Goal: Task Accomplishment & Management: Use online tool/utility

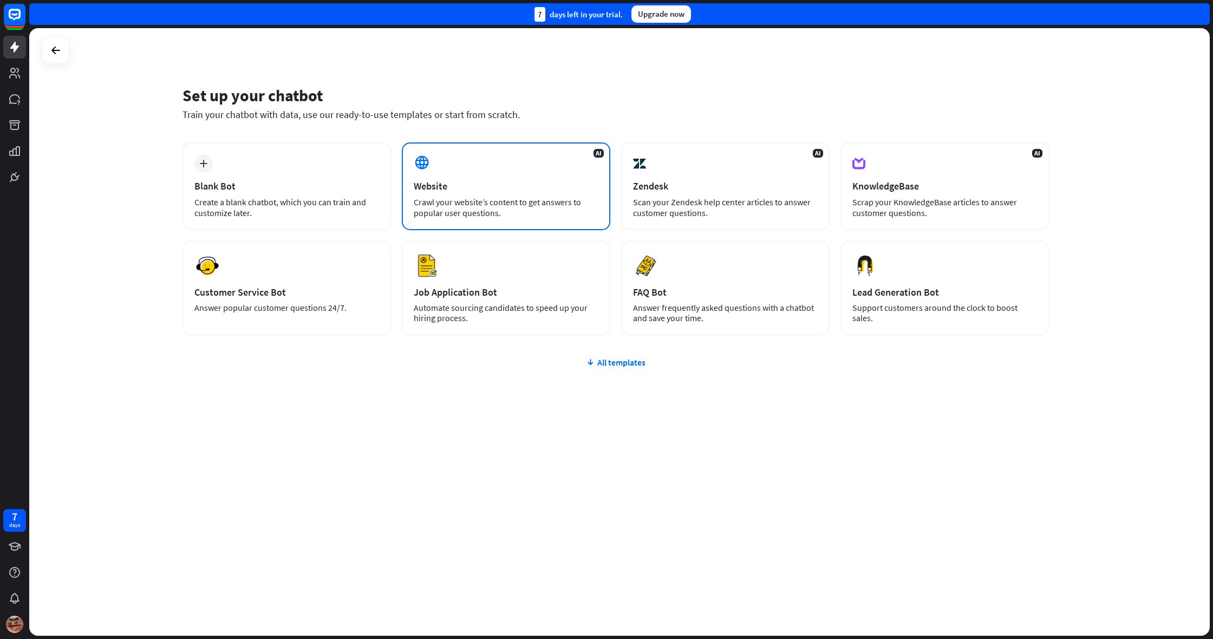
click at [568, 177] on div "AI Website Crawl your website’s content to get answers to popular user question…" at bounding box center [506, 186] width 209 height 88
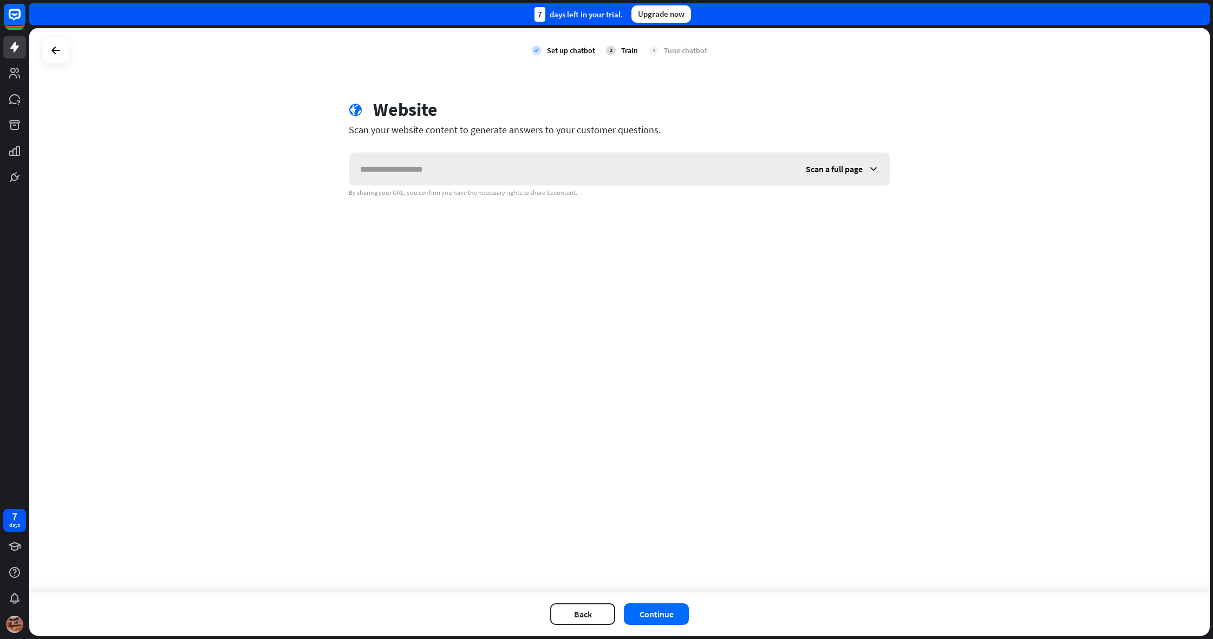
click at [838, 168] on span "Scan a full page" at bounding box center [834, 169] width 57 height 11
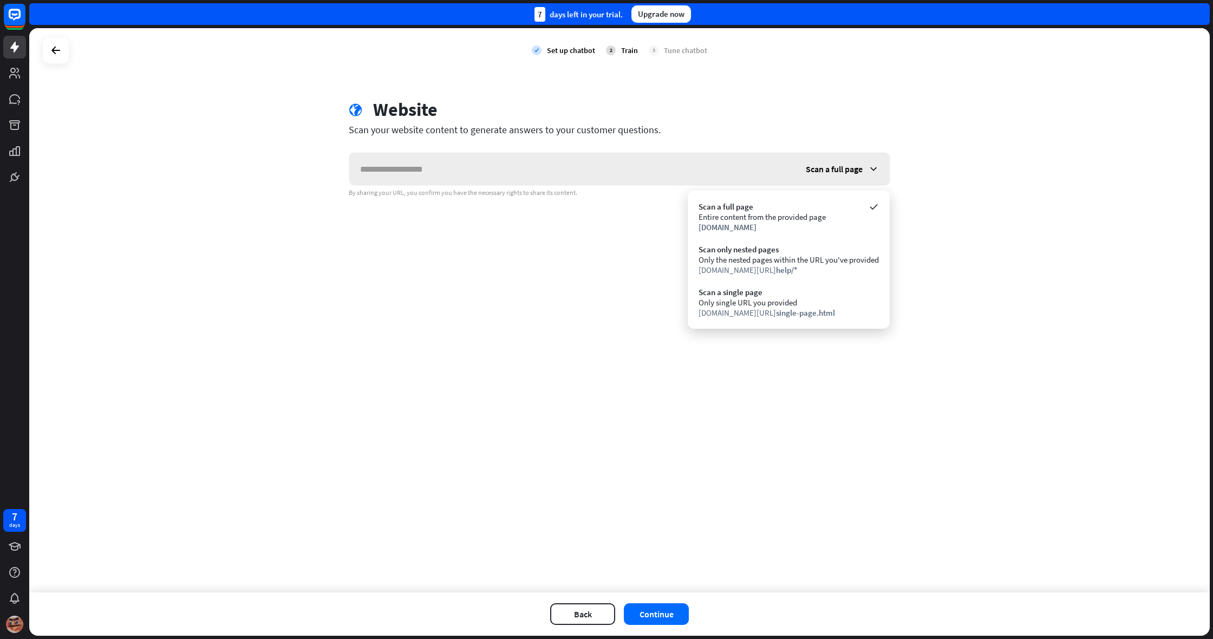
click at [839, 168] on span "Scan a full page" at bounding box center [834, 169] width 57 height 11
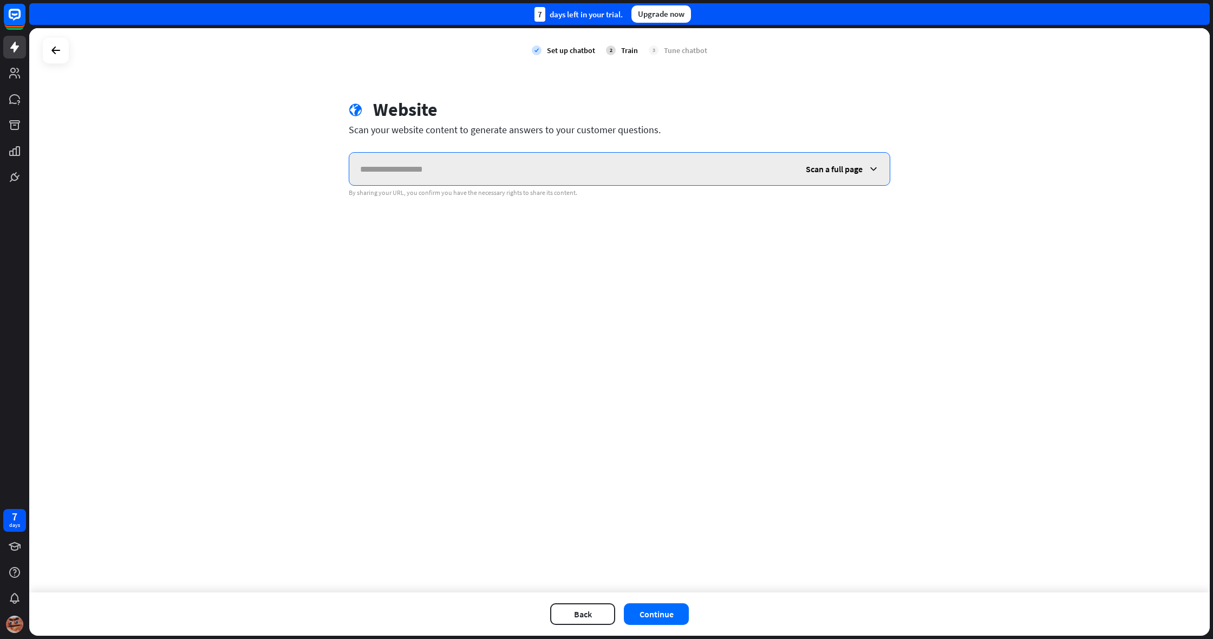
click at [448, 159] on input "text" at bounding box center [572, 169] width 446 height 32
paste input "**********"
type input "**********"
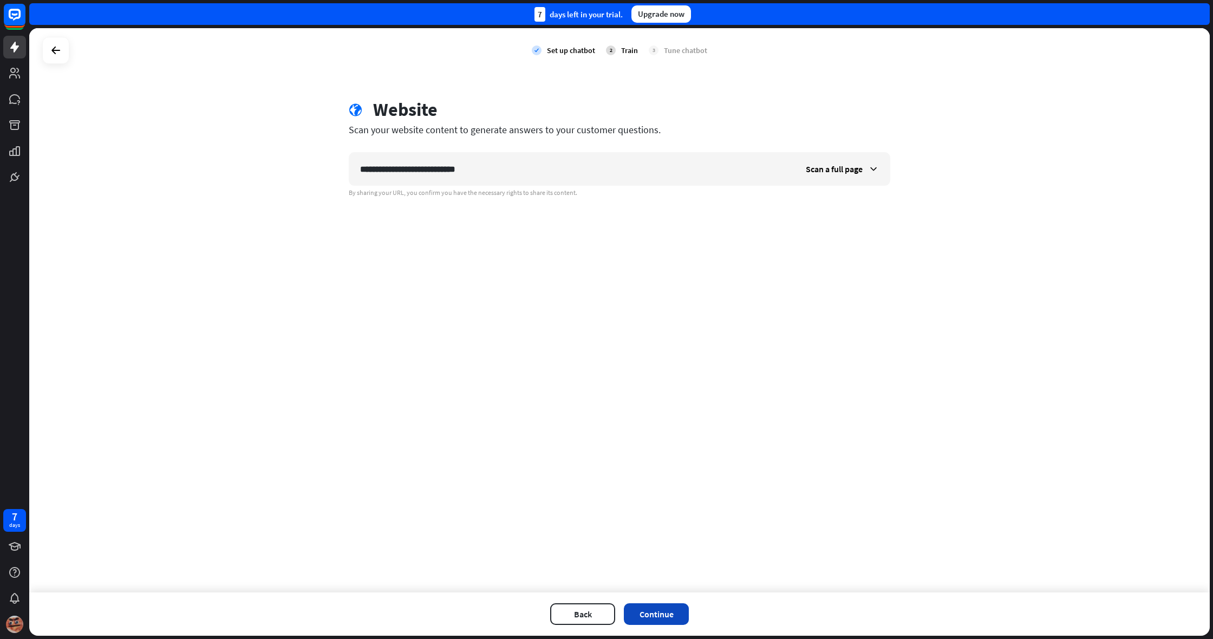
click at [673, 611] on button "Continue" at bounding box center [656, 614] width 65 height 22
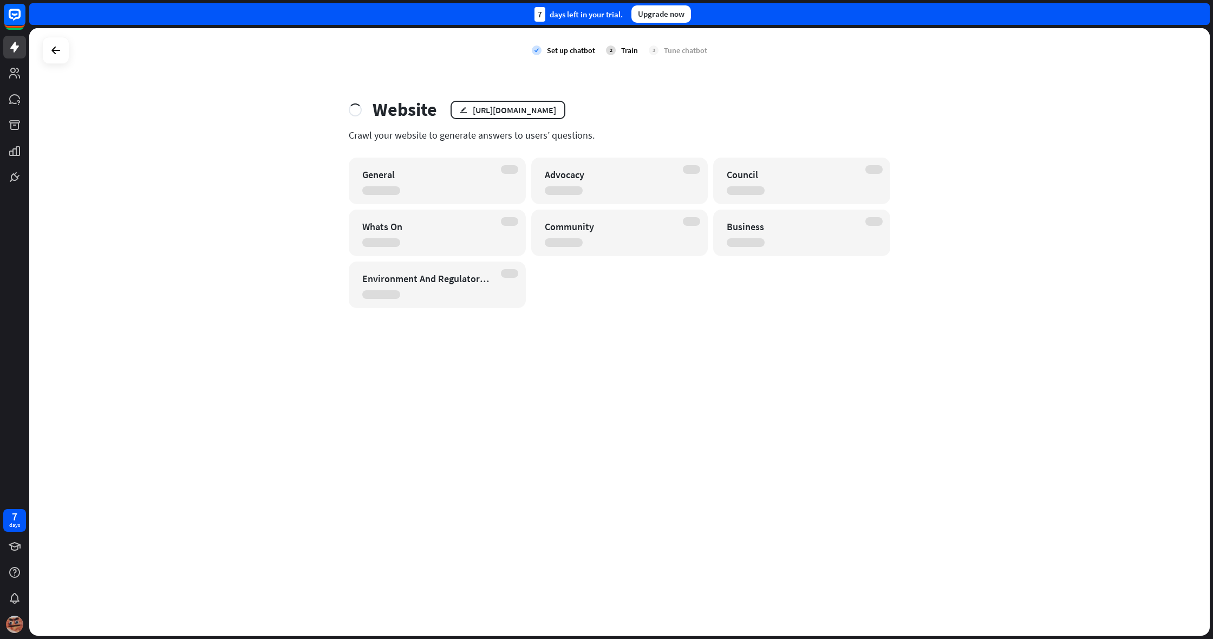
click at [701, 549] on div "check Set up chatbot 2 Train 3 Tune chatbot Website edit [URL][DOMAIN_NAME] Cra…" at bounding box center [619, 332] width 1181 height 608
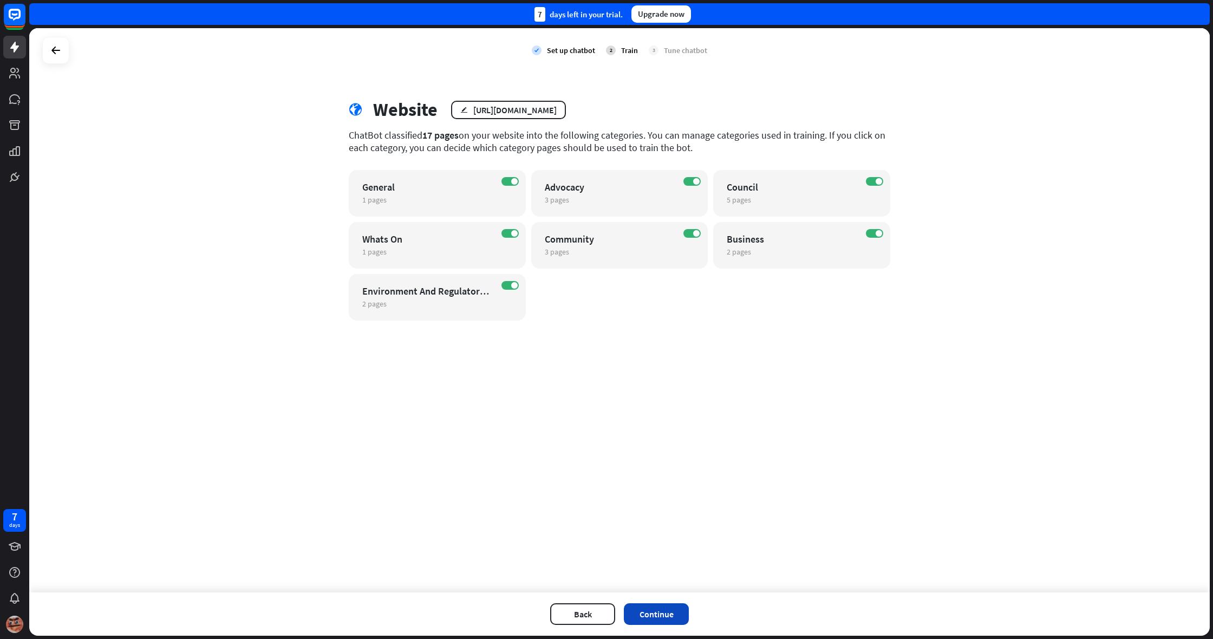
click at [661, 617] on button "Continue" at bounding box center [656, 614] width 65 height 22
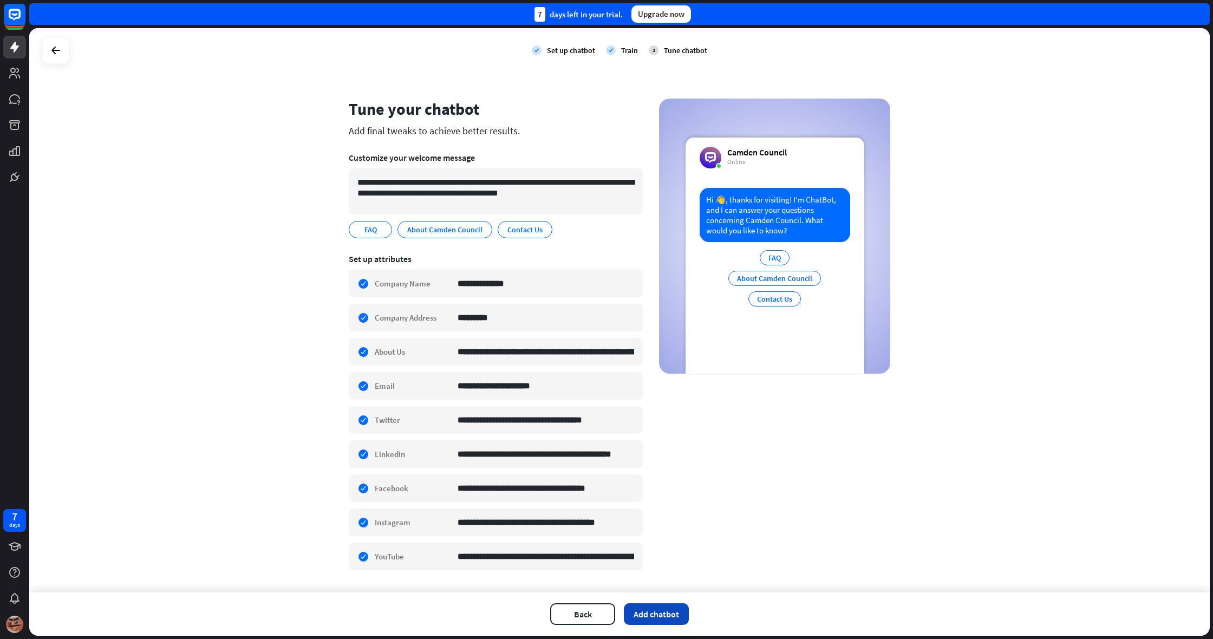
click at [670, 610] on button "Add chatbot" at bounding box center [656, 614] width 65 height 22
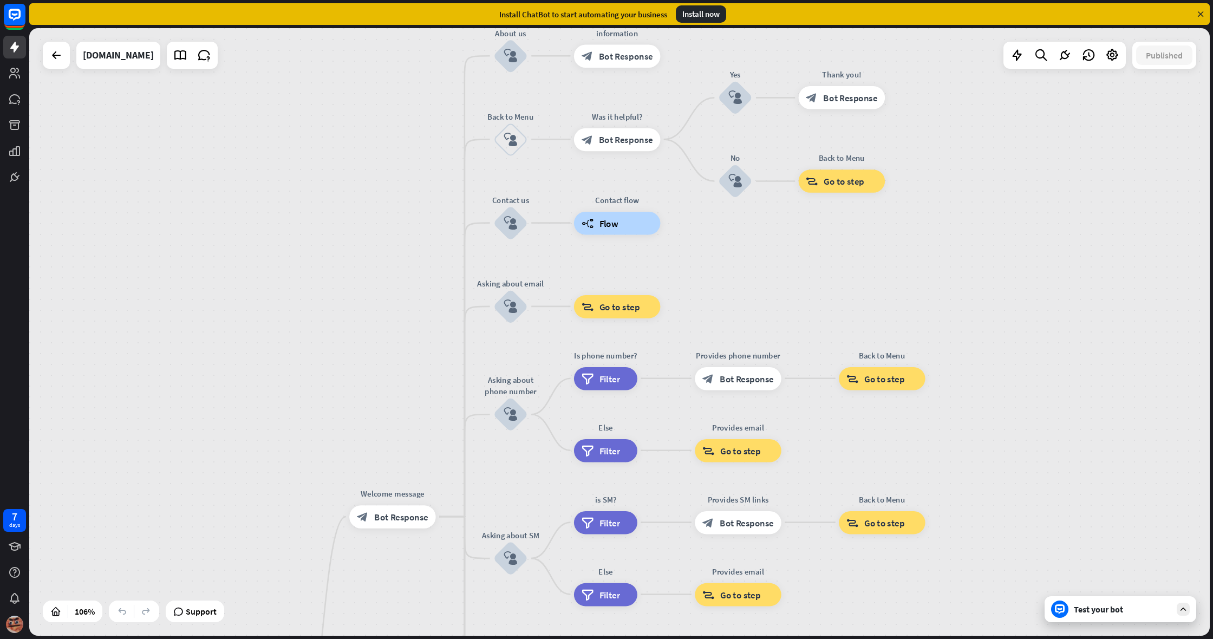
click at [1120, 616] on div "Test your bot" at bounding box center [1121, 609] width 152 height 26
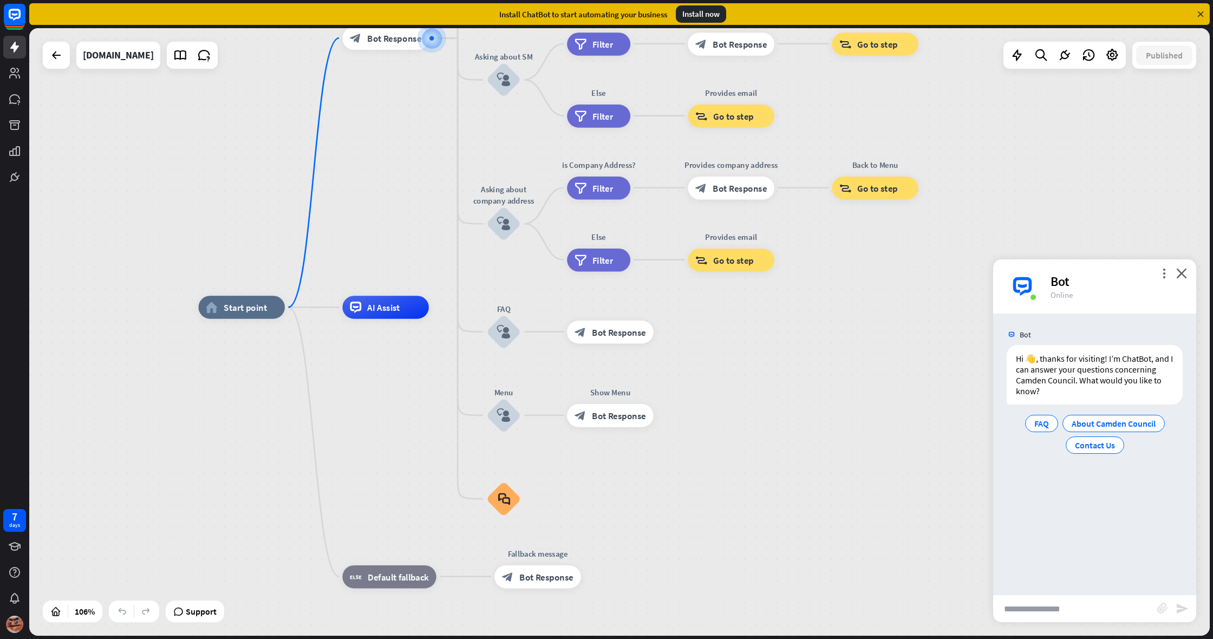
click at [1111, 612] on input "text" at bounding box center [1075, 608] width 164 height 27
type input "*******"
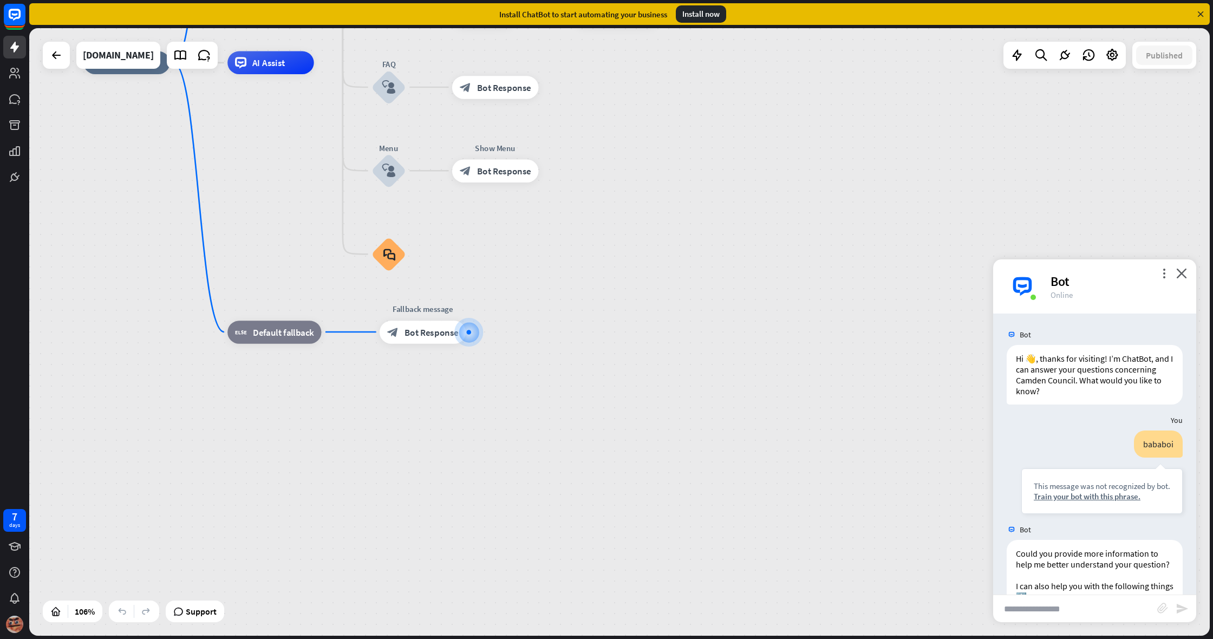
scroll to position [62, 0]
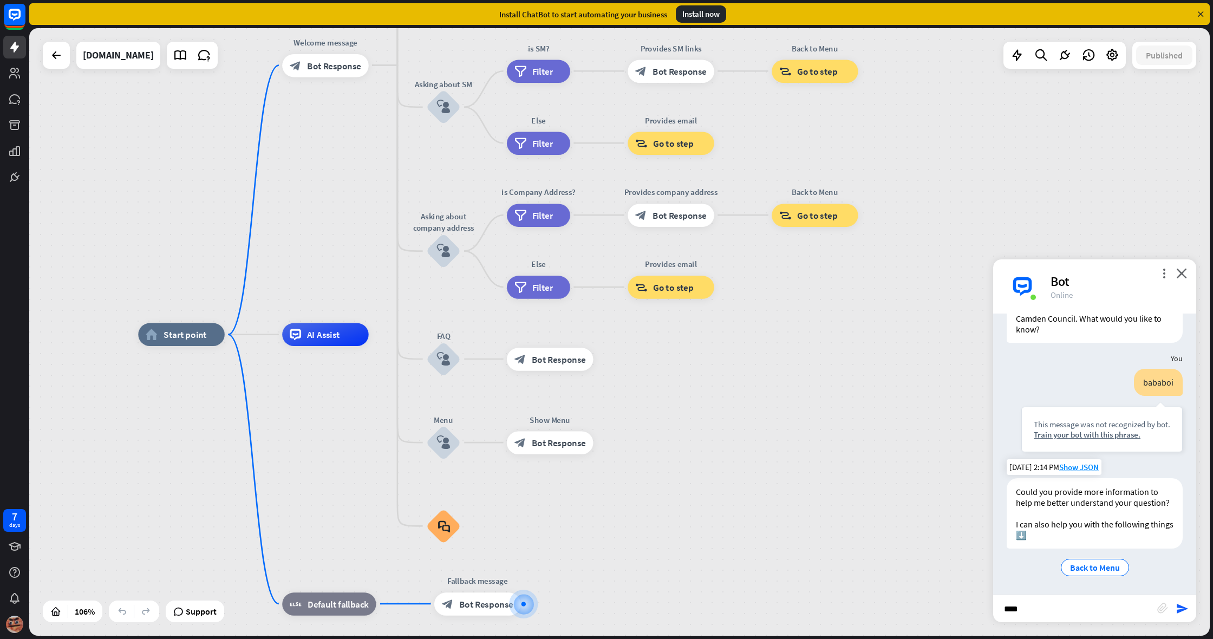
type input "***"
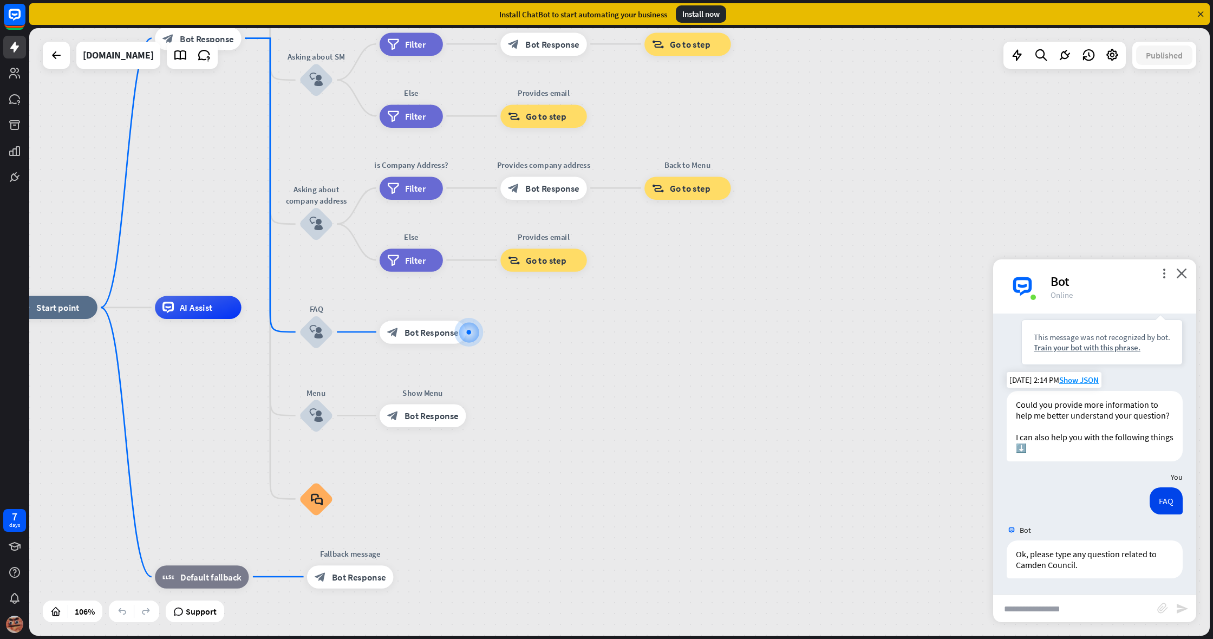
scroll to position [149, 0]
type input "**********"
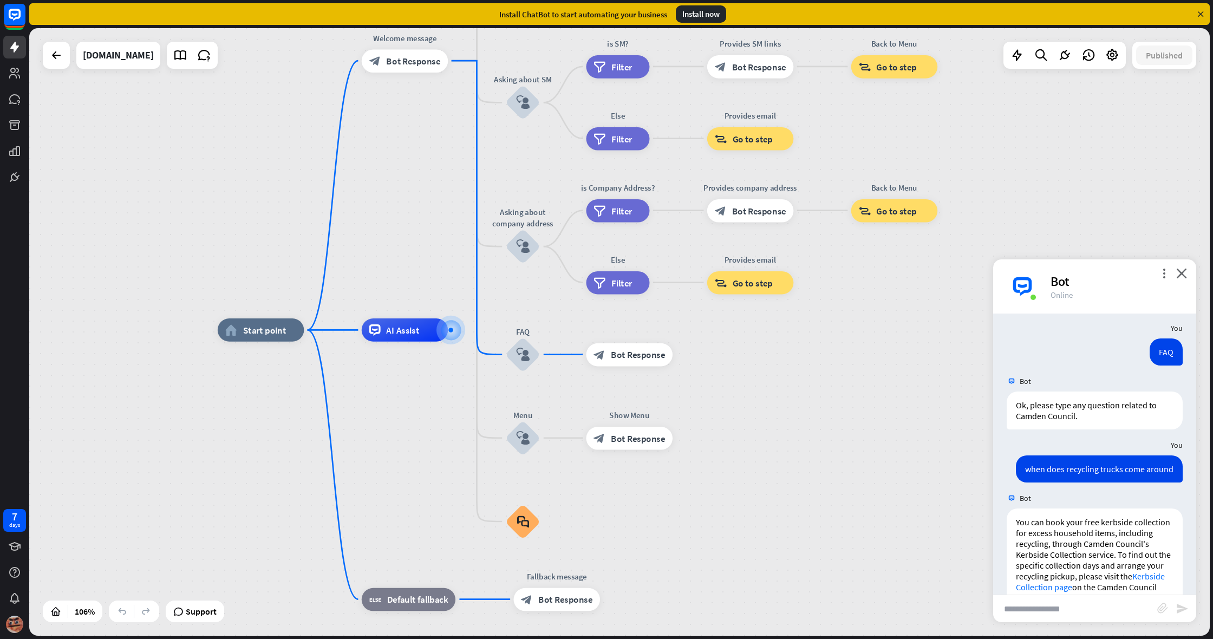
scroll to position [363, 0]
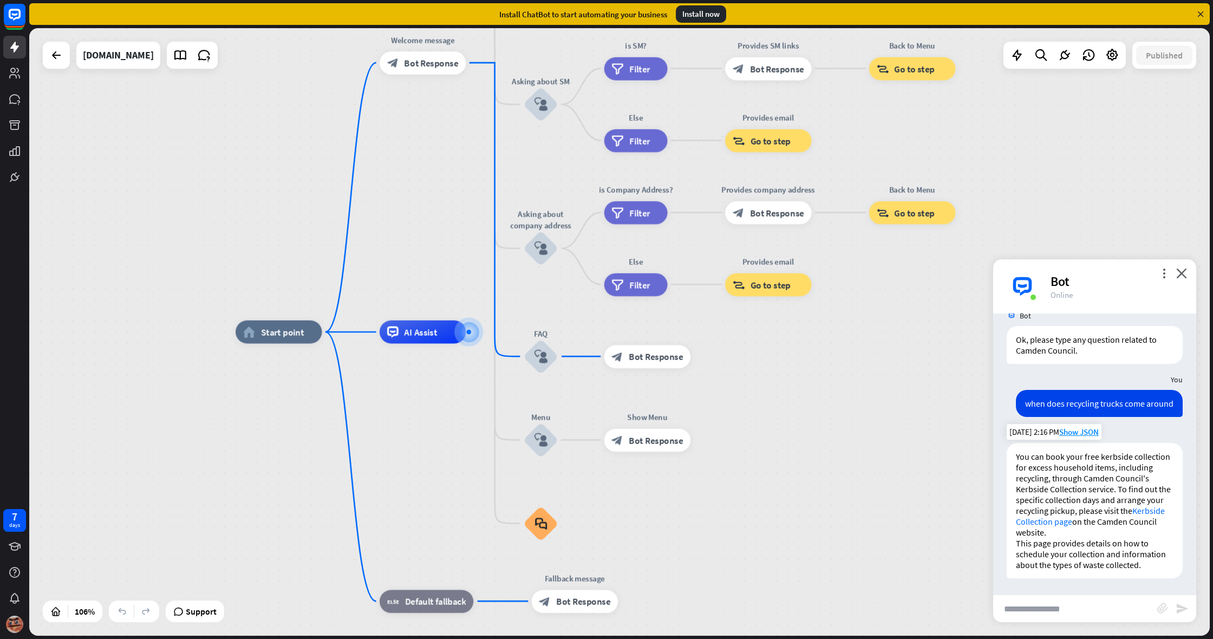
click at [1154, 510] on link "Kerbside Collection page" at bounding box center [1090, 516] width 149 height 22
click at [1029, 616] on input "text" at bounding box center [1075, 608] width 164 height 27
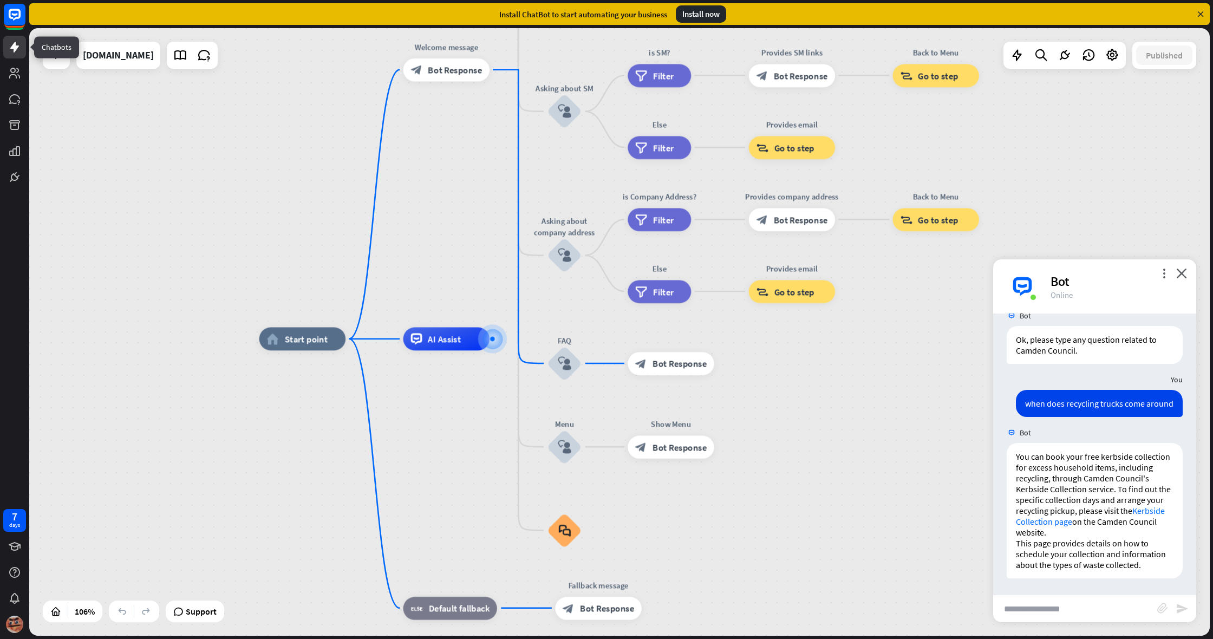
click at [12, 39] on link at bounding box center [14, 47] width 23 height 23
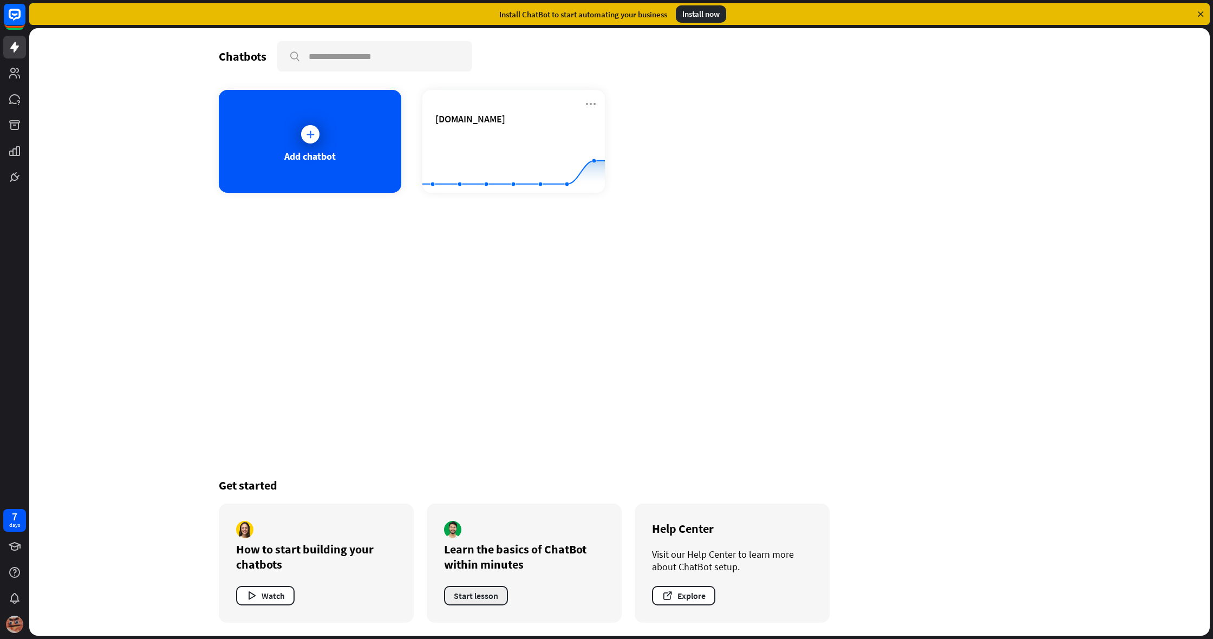
click at [493, 593] on button "Start lesson" at bounding box center [476, 595] width 64 height 19
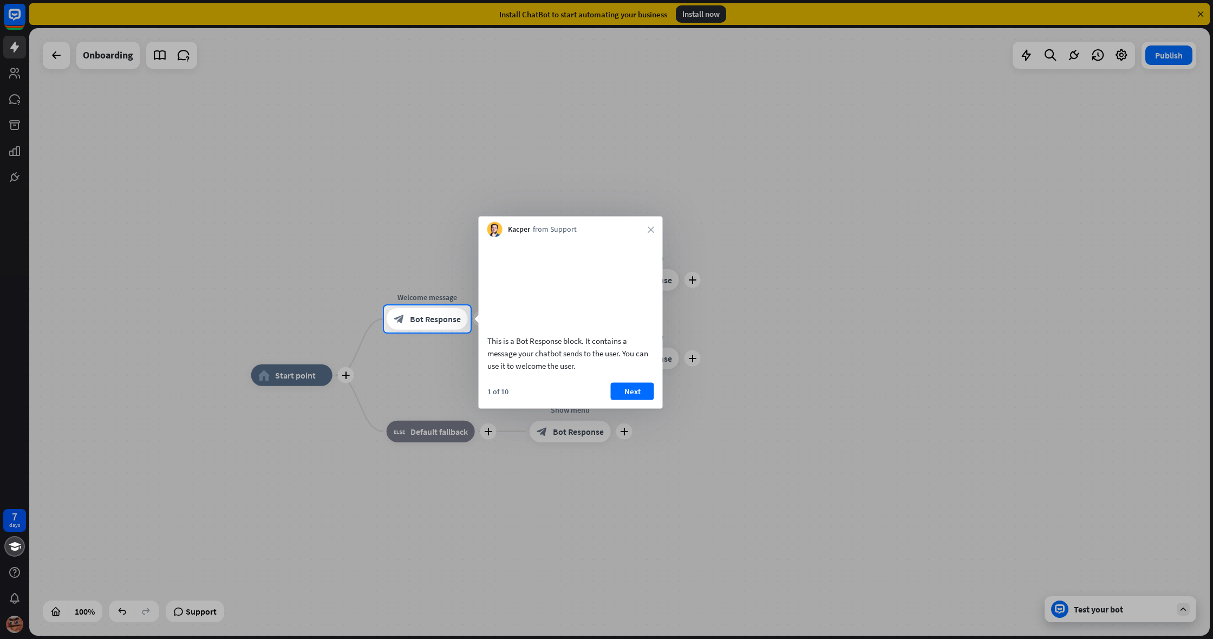
click at [1199, 15] on div at bounding box center [606, 152] width 1213 height 305
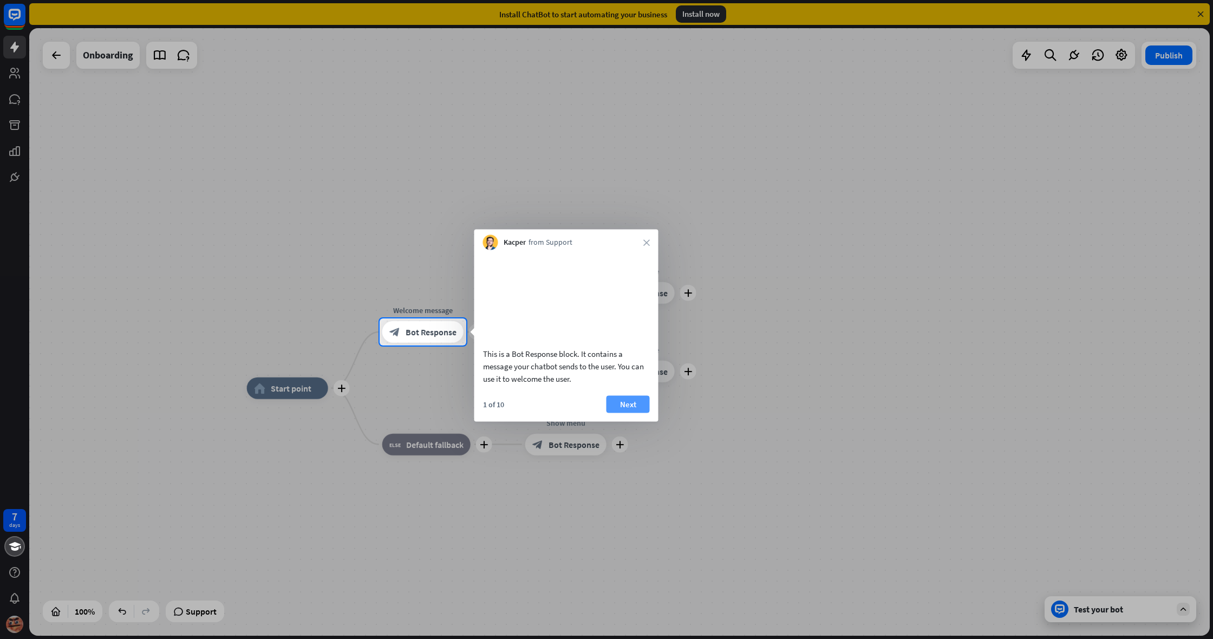
click at [621, 413] on button "Next" at bounding box center [628, 403] width 43 height 17
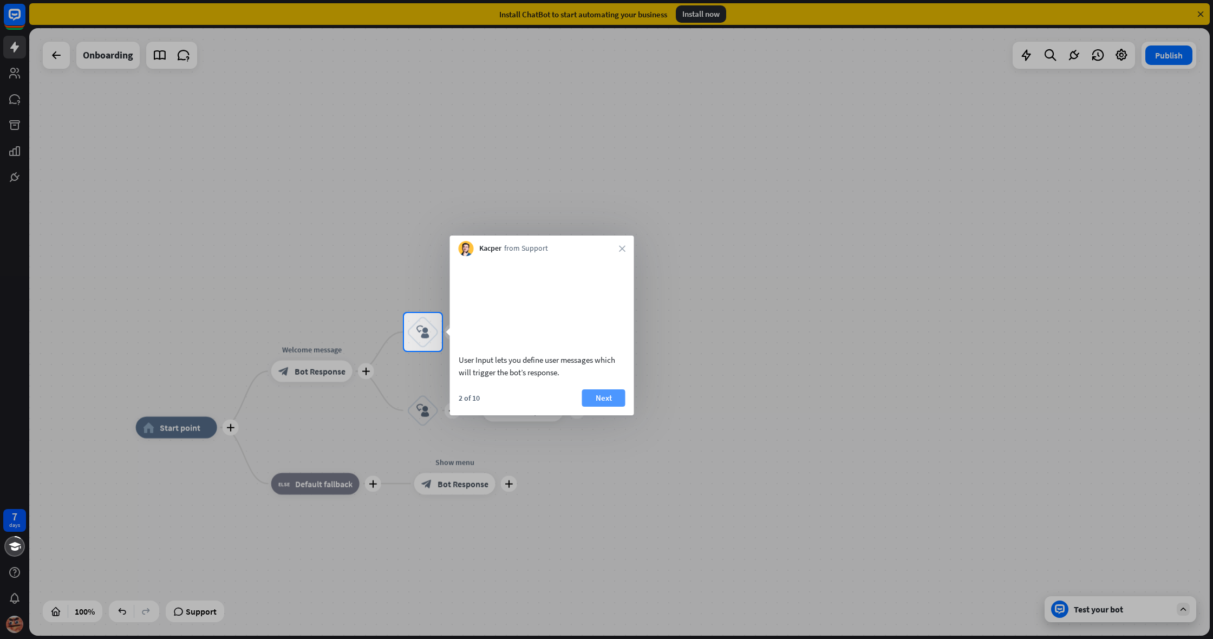
click at [611, 407] on button "Next" at bounding box center [603, 397] width 43 height 17
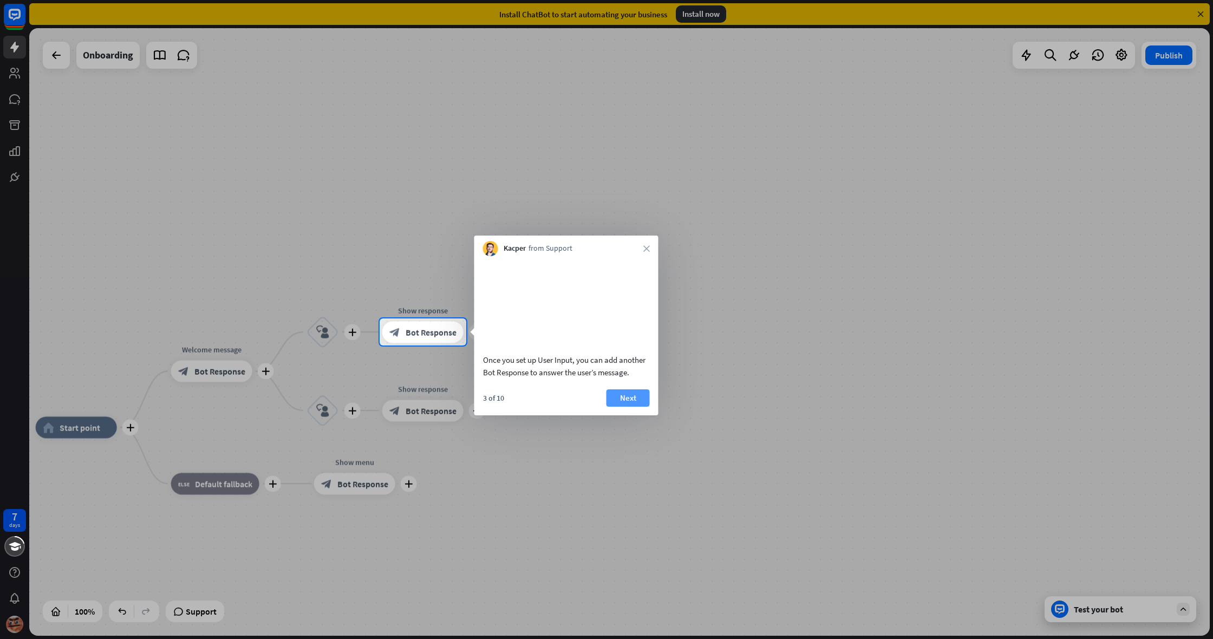
click at [618, 407] on button "Next" at bounding box center [628, 397] width 43 height 17
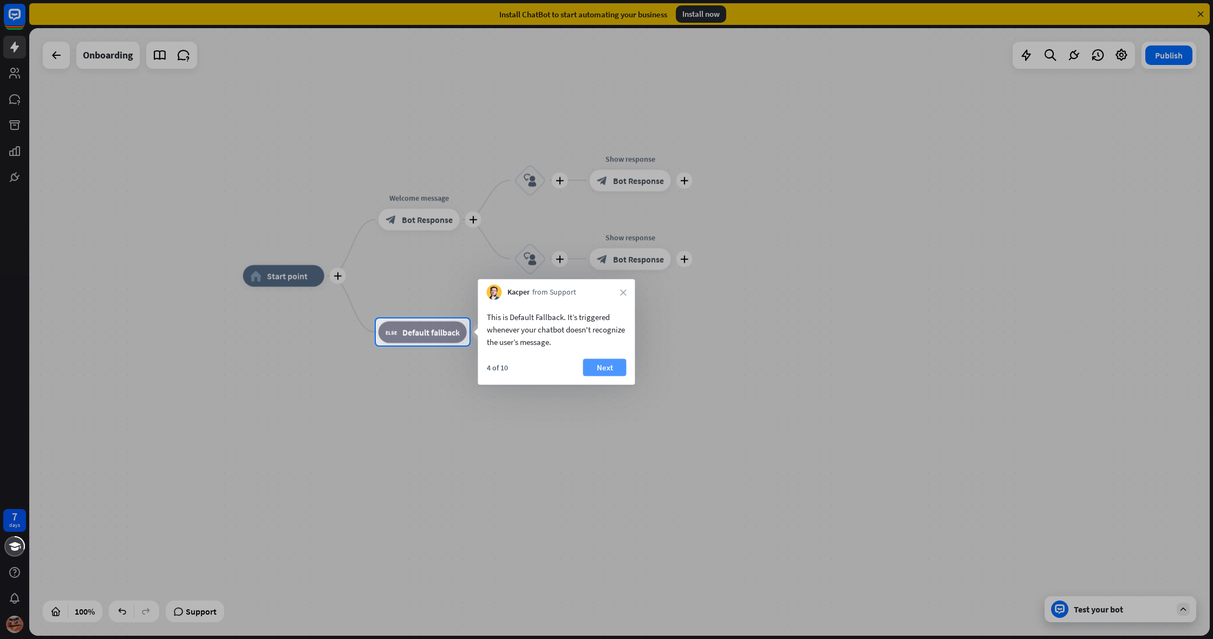
click at [600, 372] on button "Next" at bounding box center [604, 367] width 43 height 17
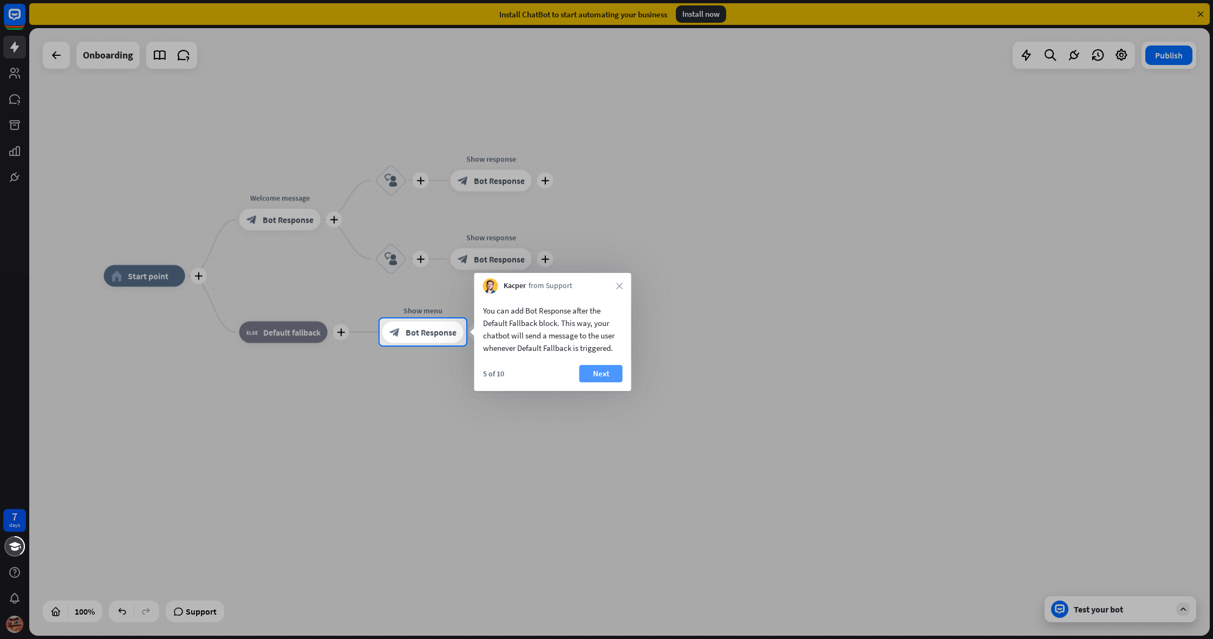
click at [613, 379] on button "Next" at bounding box center [601, 373] width 43 height 17
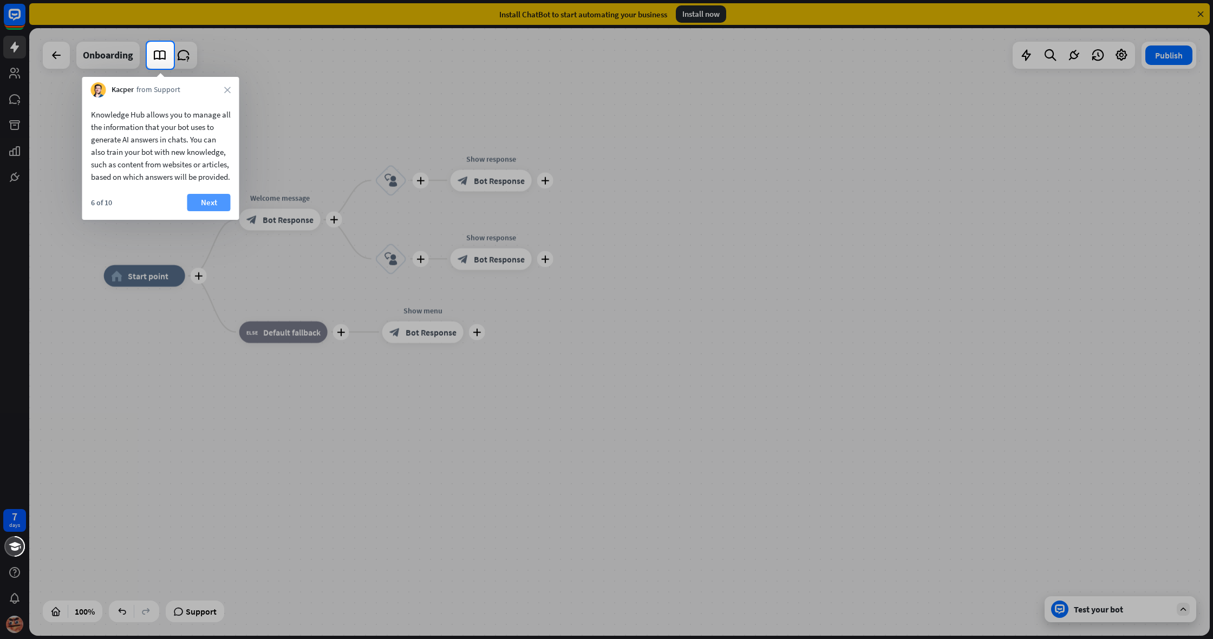
click at [213, 211] on button "Next" at bounding box center [208, 202] width 43 height 17
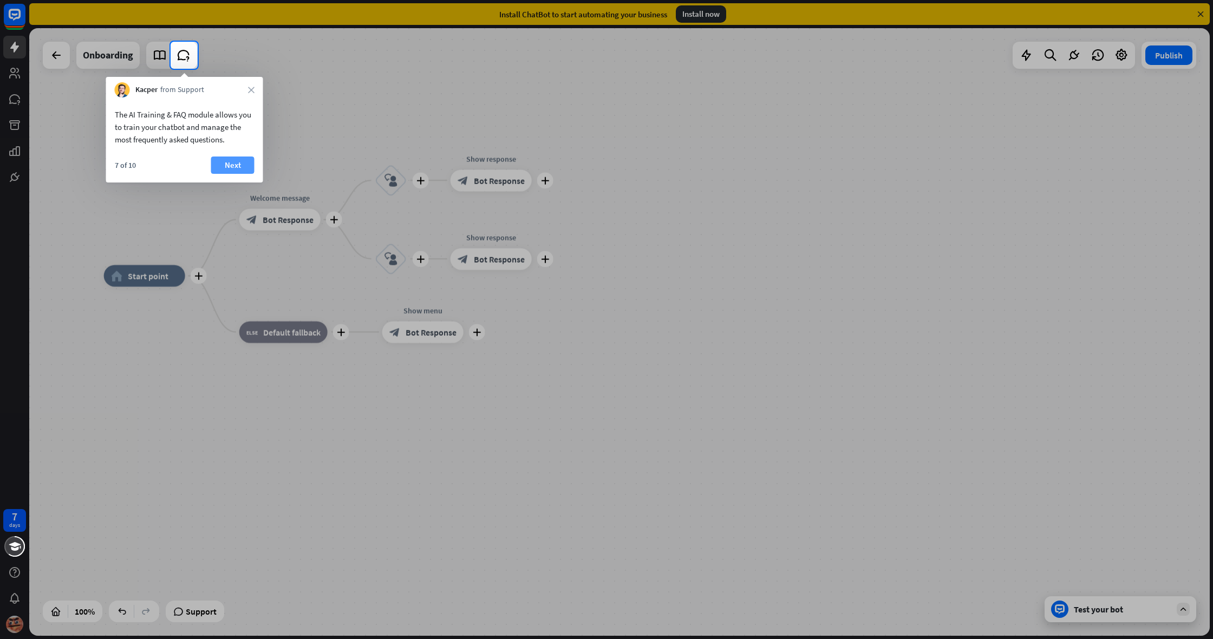
click at [226, 168] on button "Next" at bounding box center [232, 165] width 43 height 17
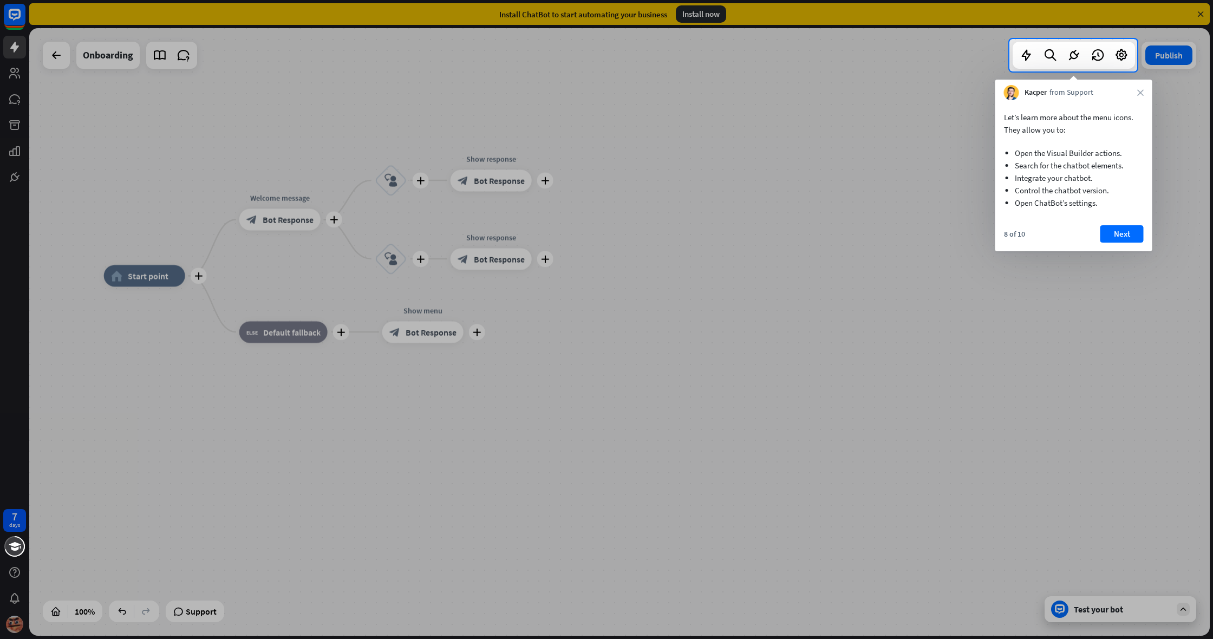
drag, startPoint x: 1090, startPoint y: 49, endPoint x: 1098, endPoint y: 81, distance: 33.5
click at [1093, 74] on div "7 days close Product Help First steps Get started with ChatBot Help Center Foll…" at bounding box center [606, 319] width 1213 height 639
click at [1120, 238] on button "Next" at bounding box center [1122, 233] width 43 height 17
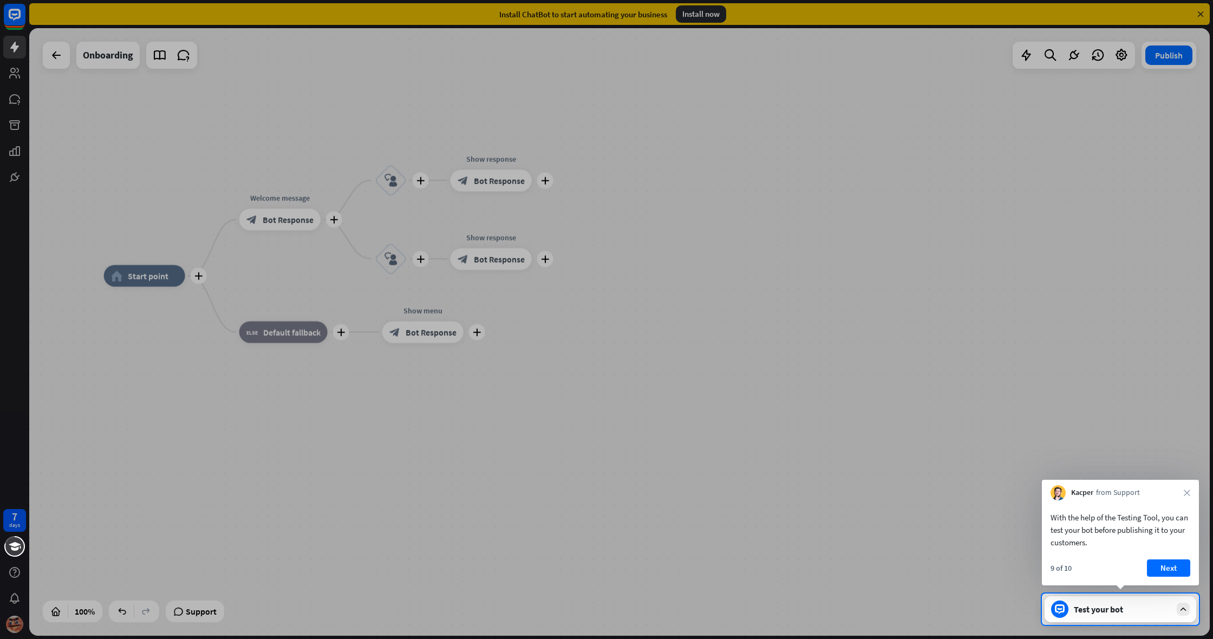
click at [1169, 566] on button "Next" at bounding box center [1168, 568] width 43 height 17
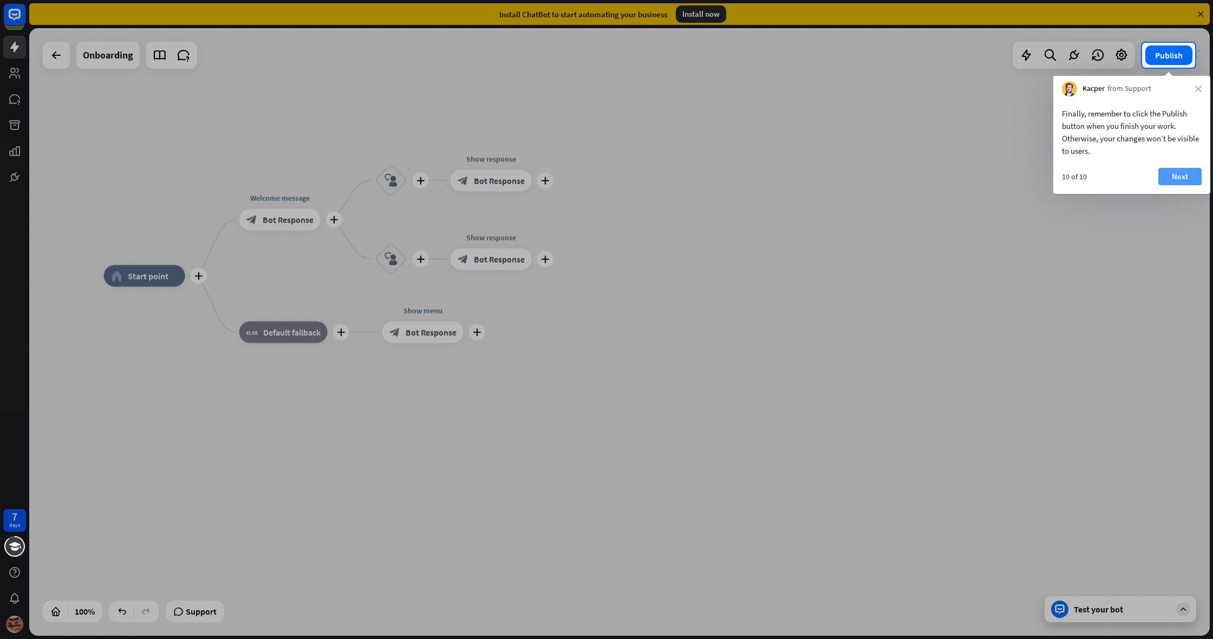
click at [1172, 174] on button "Next" at bounding box center [1180, 176] width 43 height 17
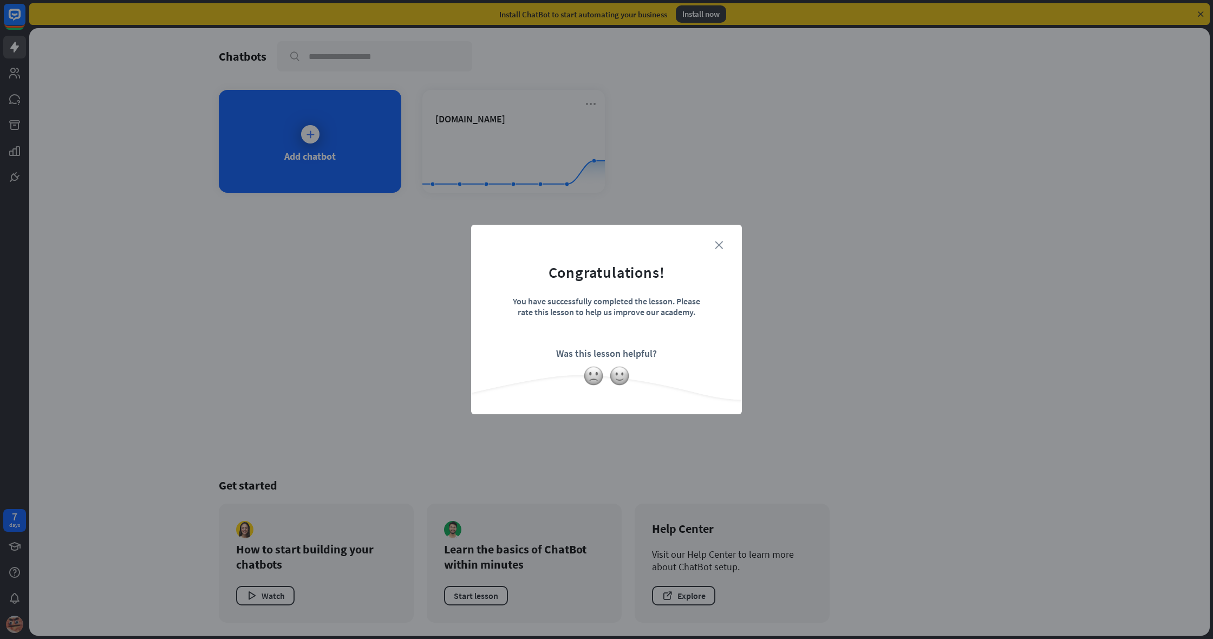
click at [719, 247] on icon "close" at bounding box center [719, 245] width 8 height 8
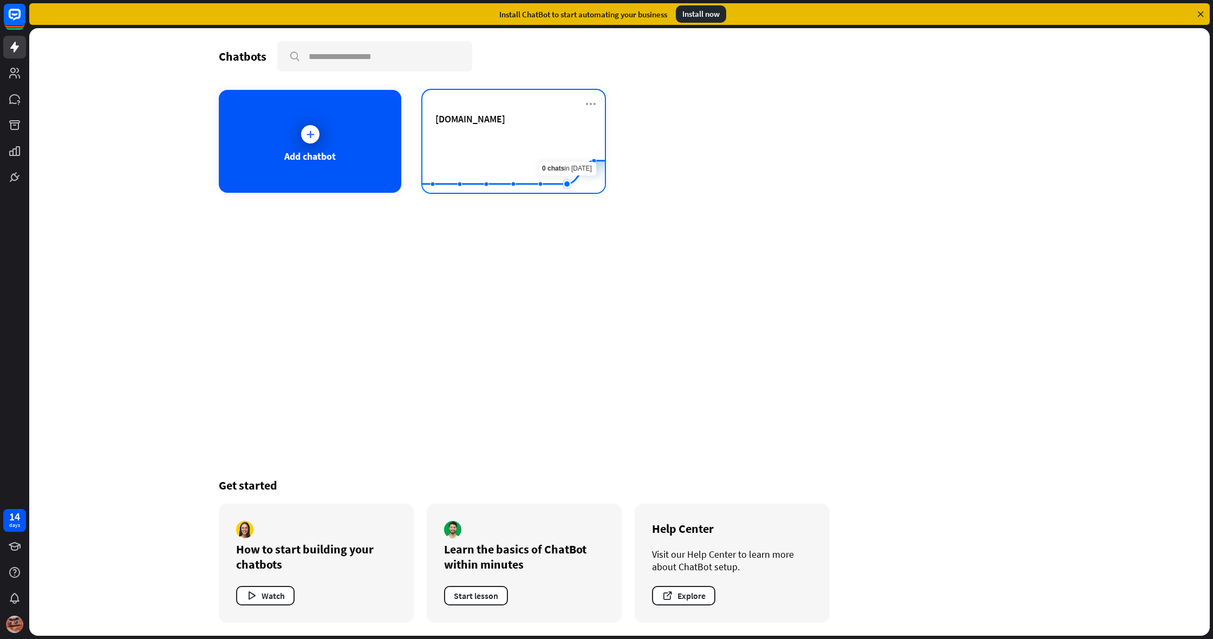
click at [577, 147] on rect at bounding box center [513, 166] width 183 height 68
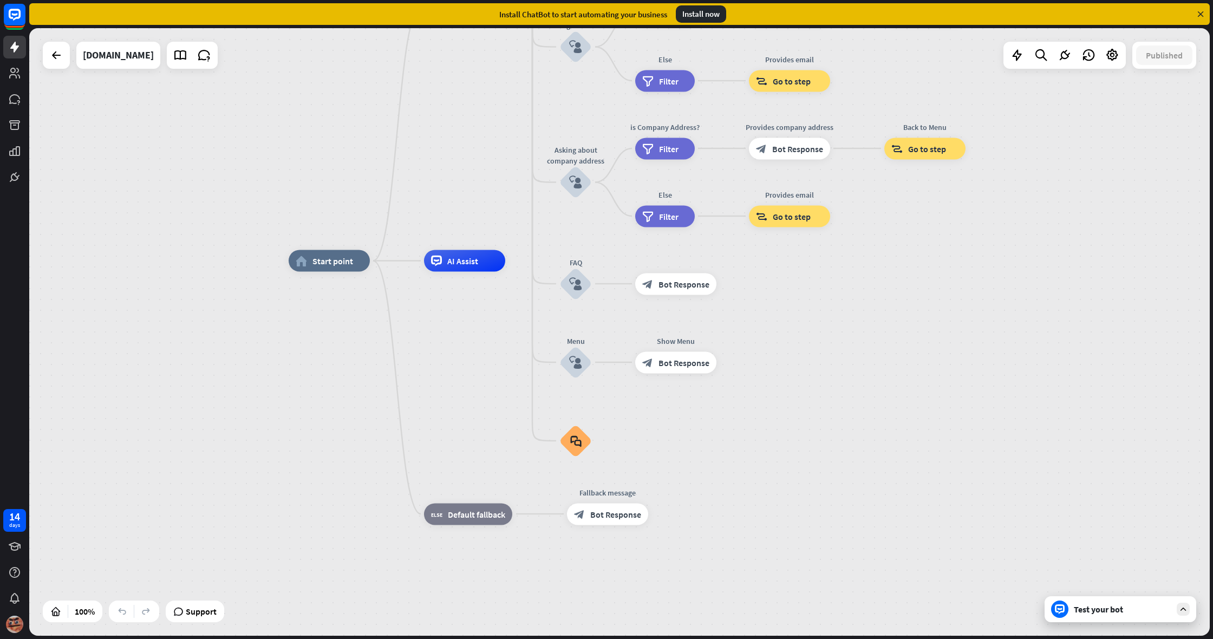
click at [1131, 608] on div "Test your bot" at bounding box center [1122, 609] width 97 height 11
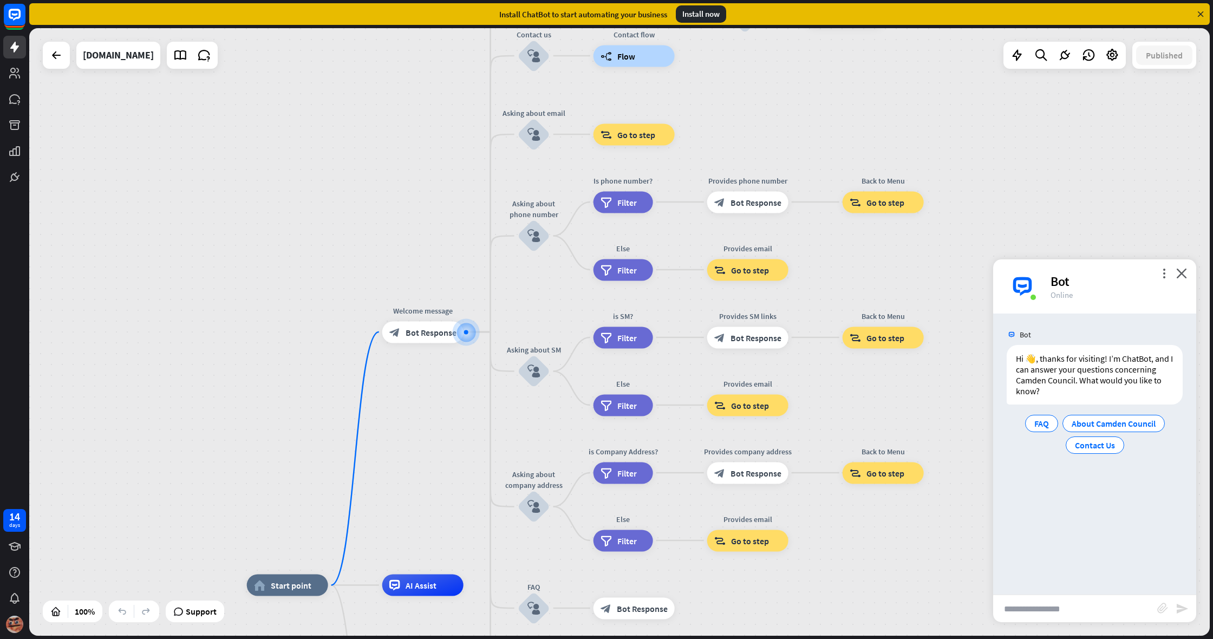
click at [1061, 612] on input "text" at bounding box center [1075, 608] width 164 height 27
type input "**********"
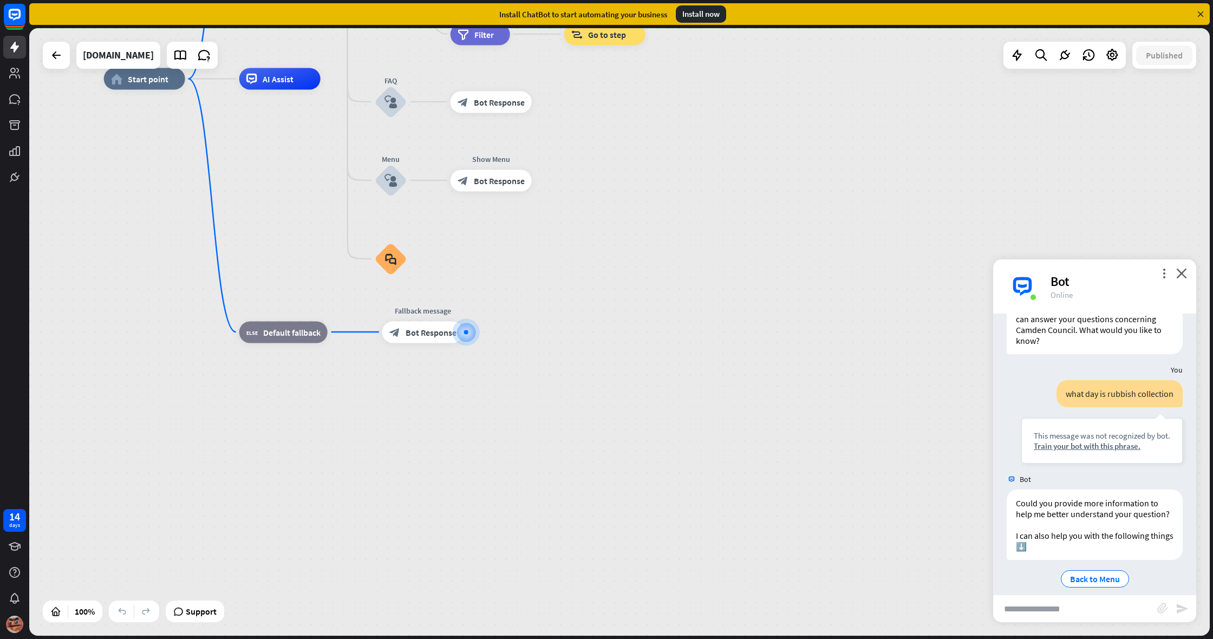
scroll to position [62, 0]
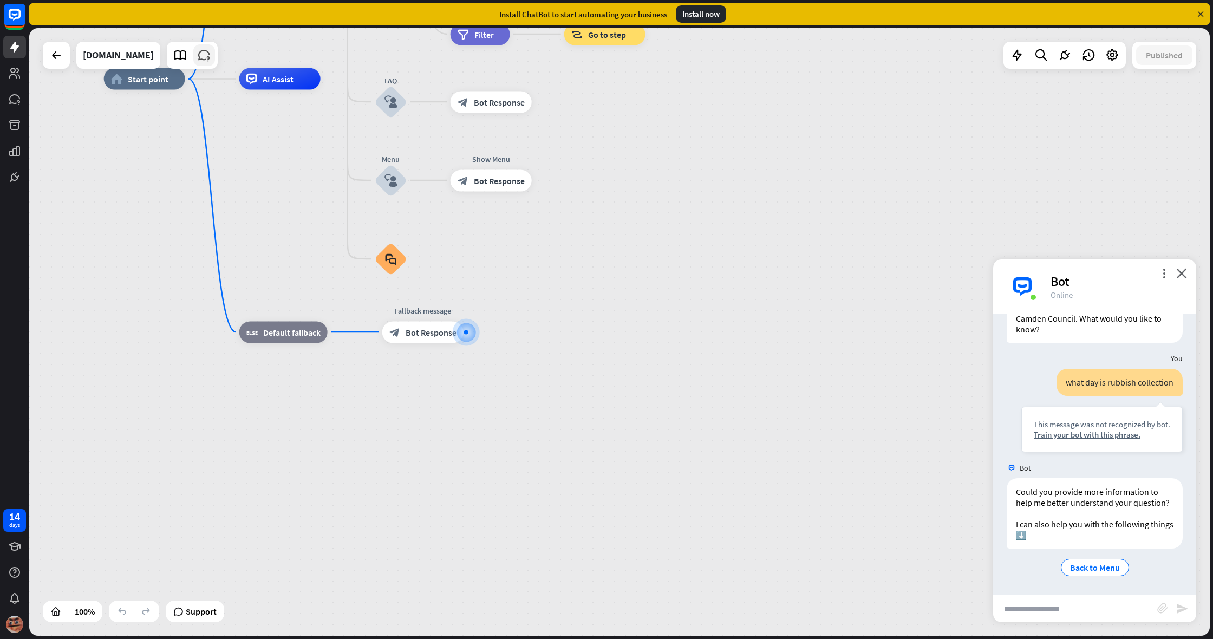
click at [211, 56] on icon at bounding box center [204, 55] width 14 height 14
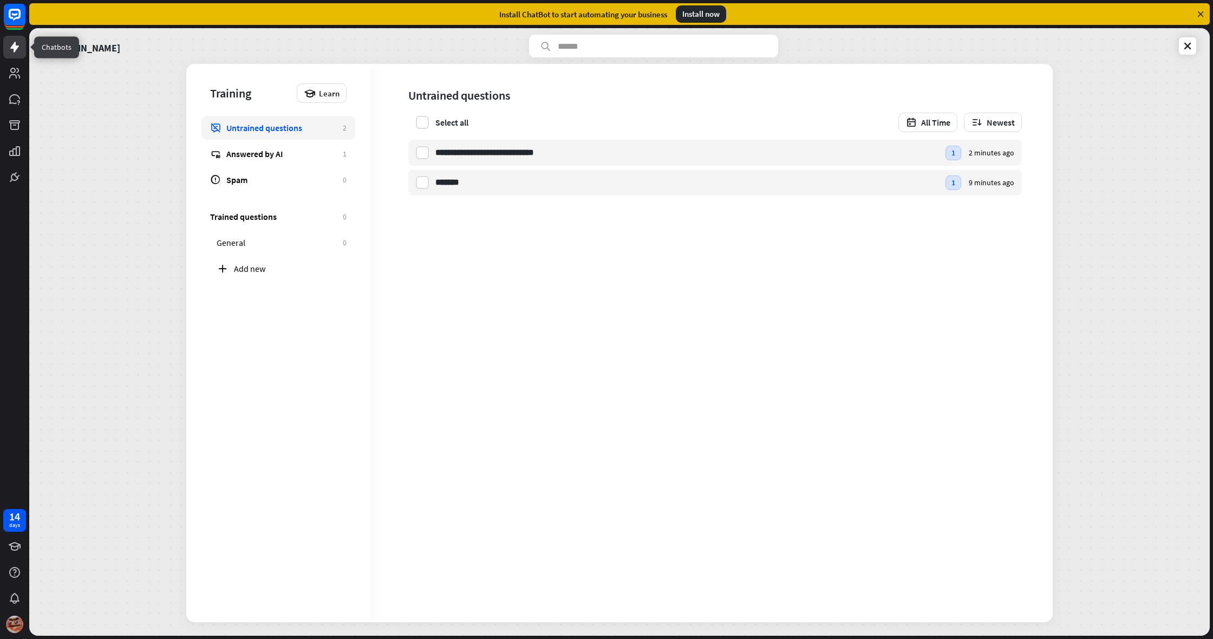
click at [15, 46] on icon at bounding box center [14, 47] width 9 height 11
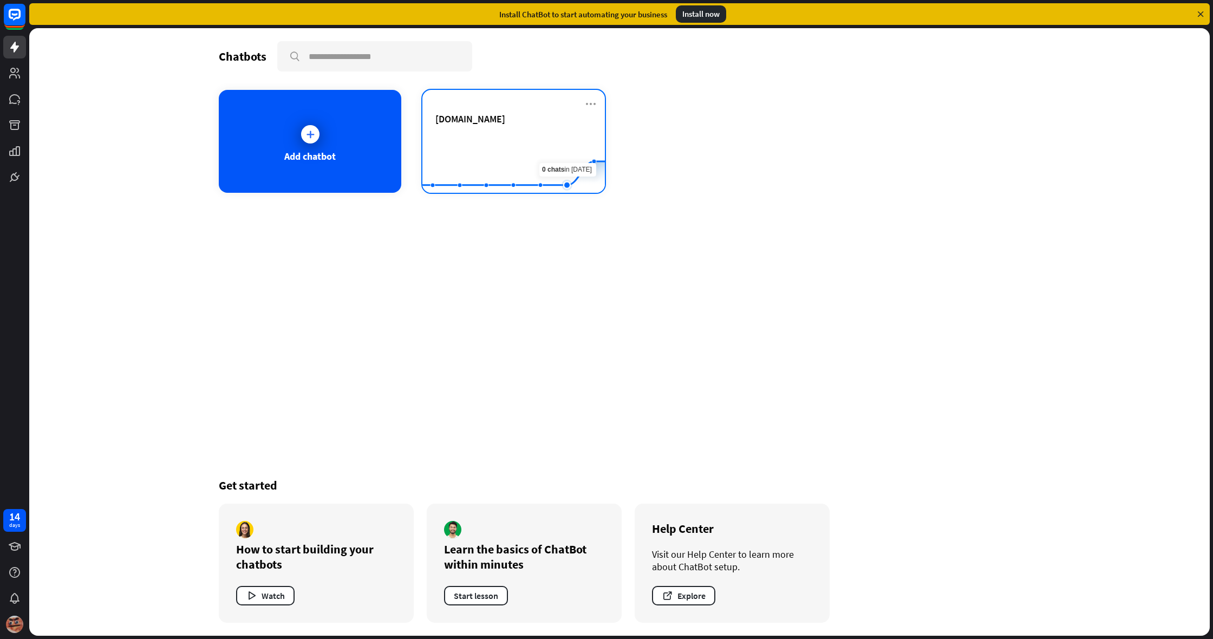
click at [579, 141] on rect at bounding box center [513, 166] width 183 height 68
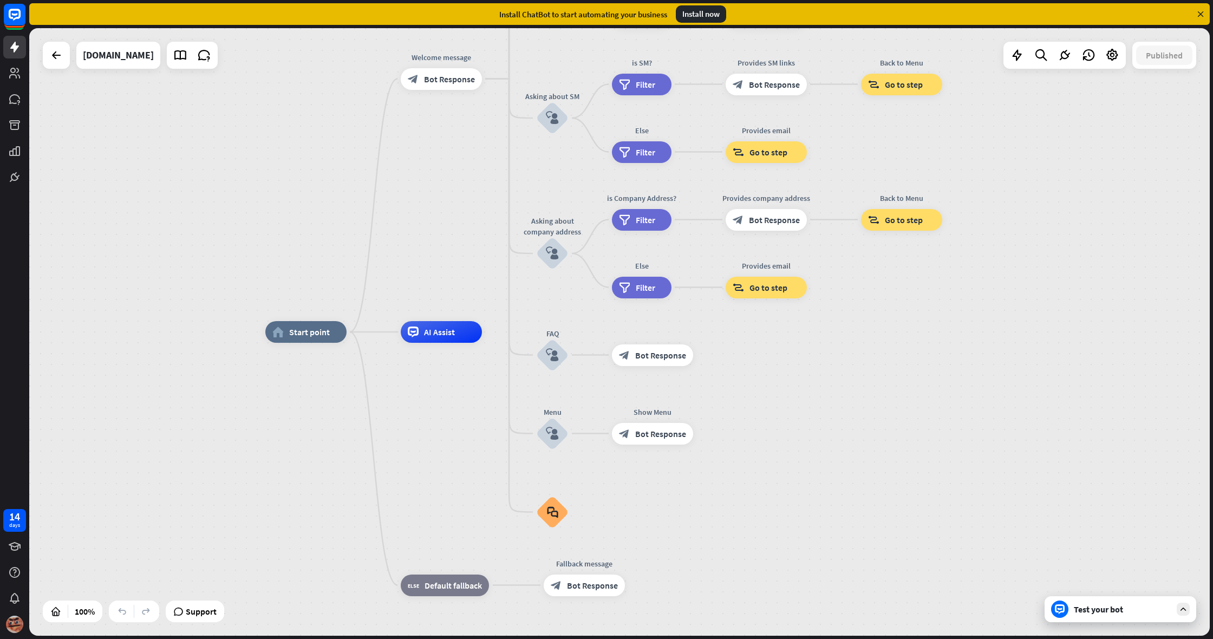
click at [192, 625] on div "home_2 Start point Welcome message block_bot_response Bot Response About us blo…" at bounding box center [619, 332] width 1181 height 608
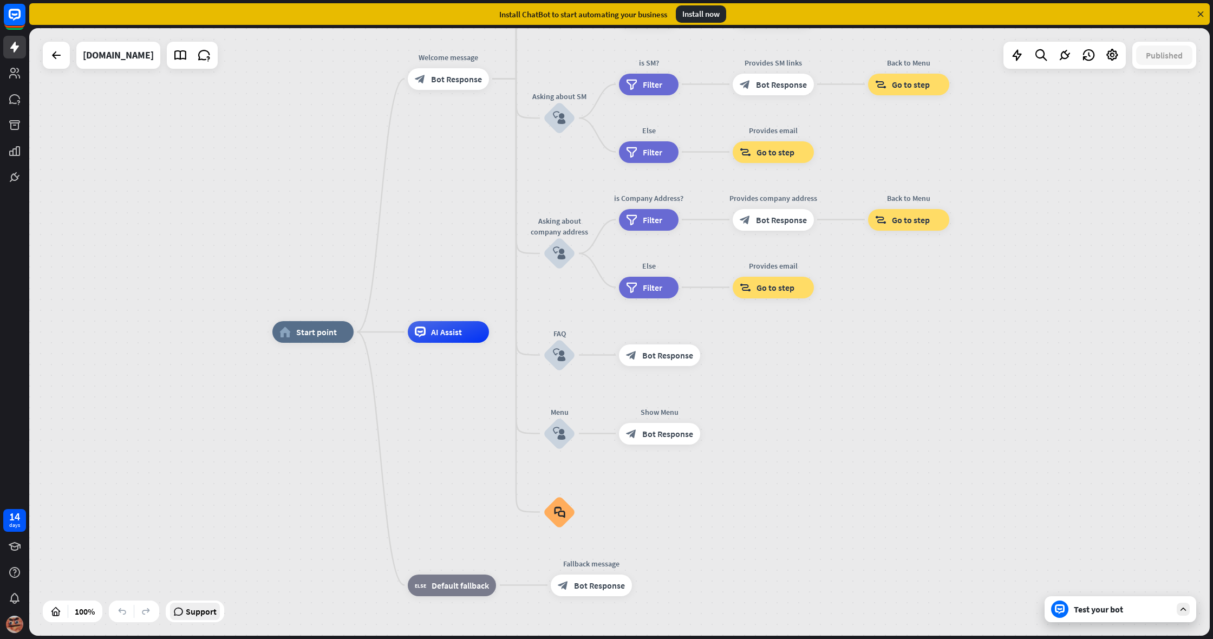
click at [192, 614] on span "Support" at bounding box center [201, 611] width 31 height 17
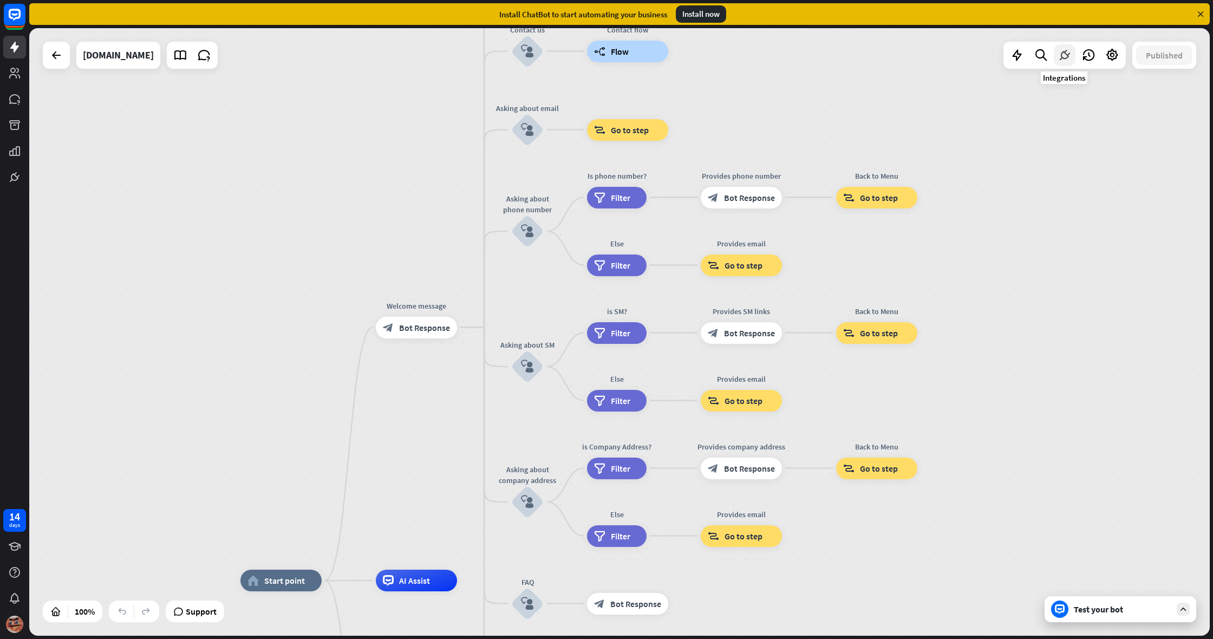
click at [1075, 56] on div at bounding box center [1065, 55] width 22 height 22
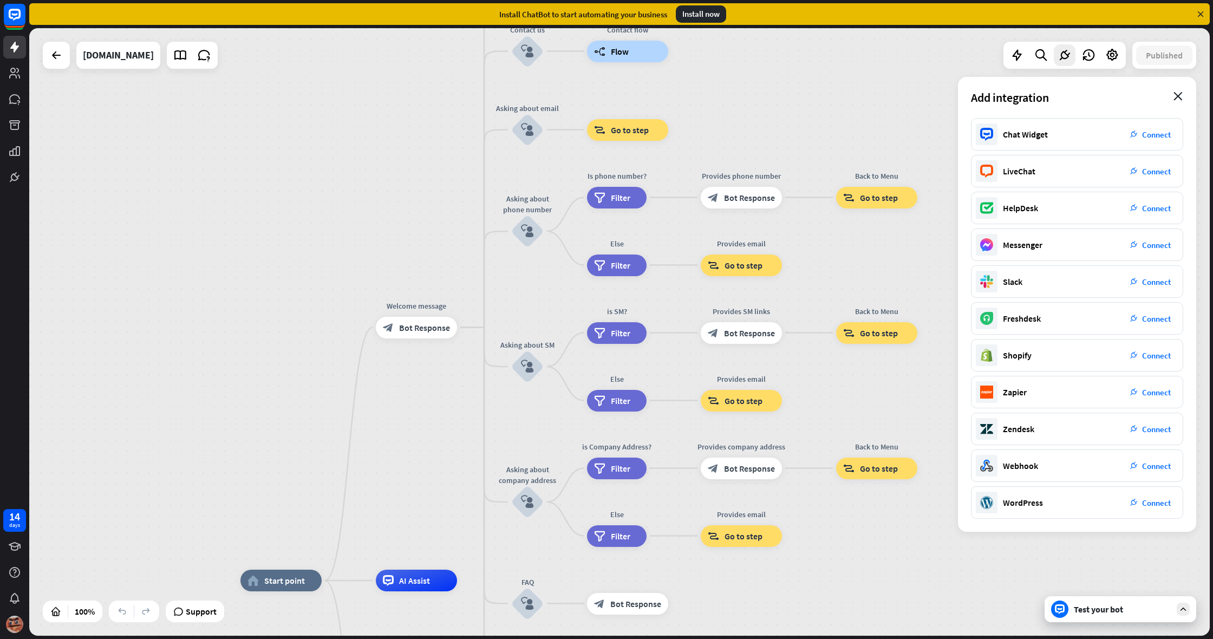
click at [1178, 94] on icon "close" at bounding box center [1178, 96] width 9 height 9
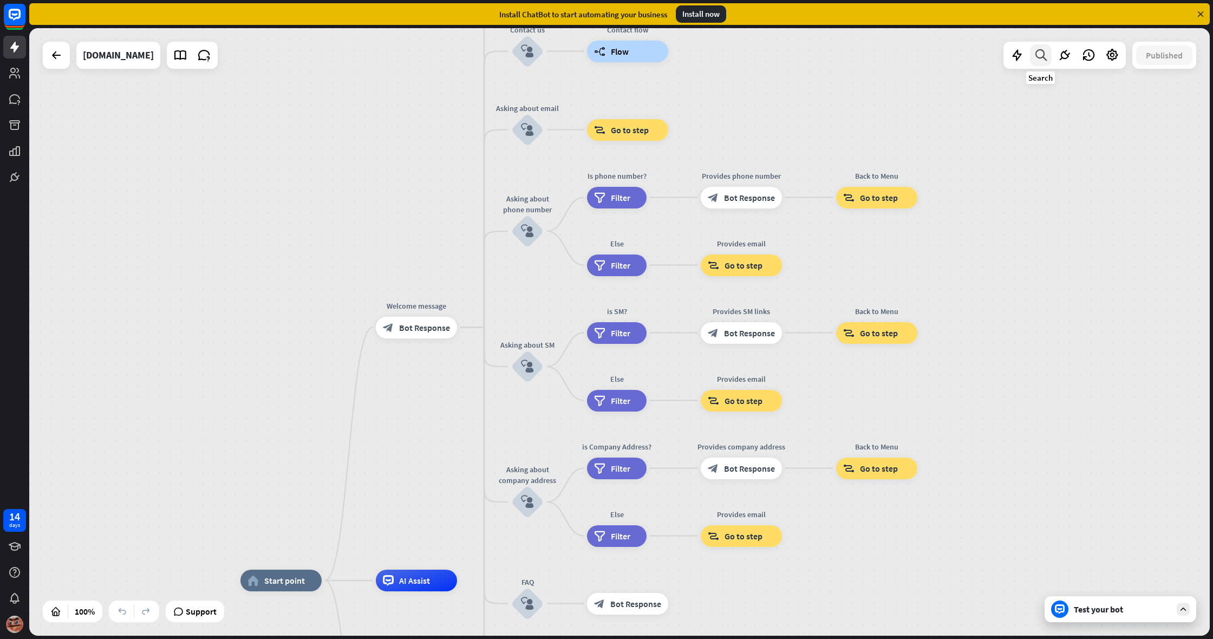
click at [1037, 57] on icon at bounding box center [1041, 55] width 15 height 14
click at [1196, 93] on div "home_2 Start point Welcome message block_bot_response Bot Response About us blo…" at bounding box center [619, 332] width 1181 height 608
click at [1188, 91] on input "text" at bounding box center [1077, 90] width 238 height 27
drag, startPoint x: 1182, startPoint y: 93, endPoint x: 1168, endPoint y: 95, distance: 13.8
click at [1182, 93] on icon "close" at bounding box center [1183, 90] width 9 height 9
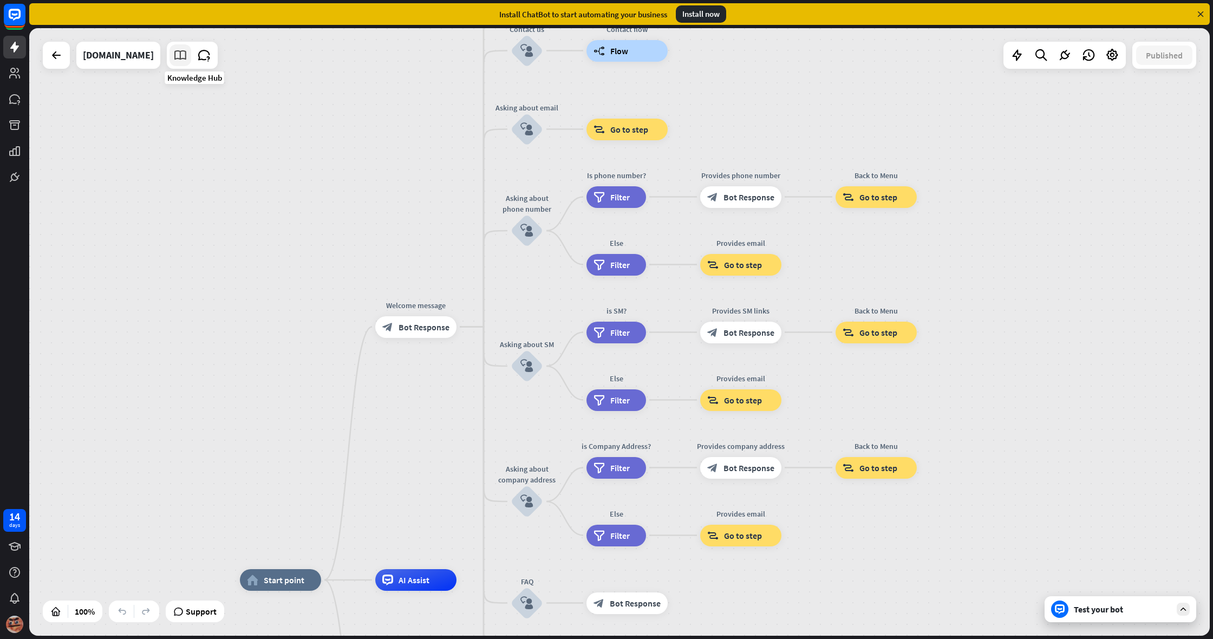
click at [187, 55] on icon at bounding box center [180, 55] width 14 height 14
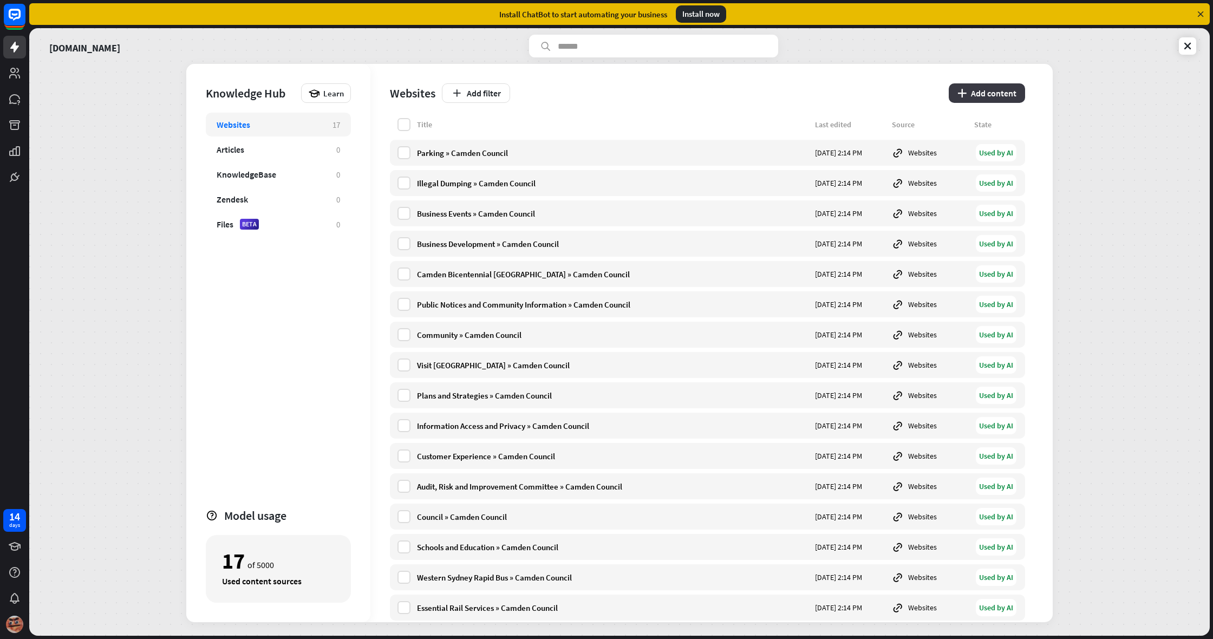
click at [986, 88] on button "plus Add content" at bounding box center [987, 92] width 76 height 19
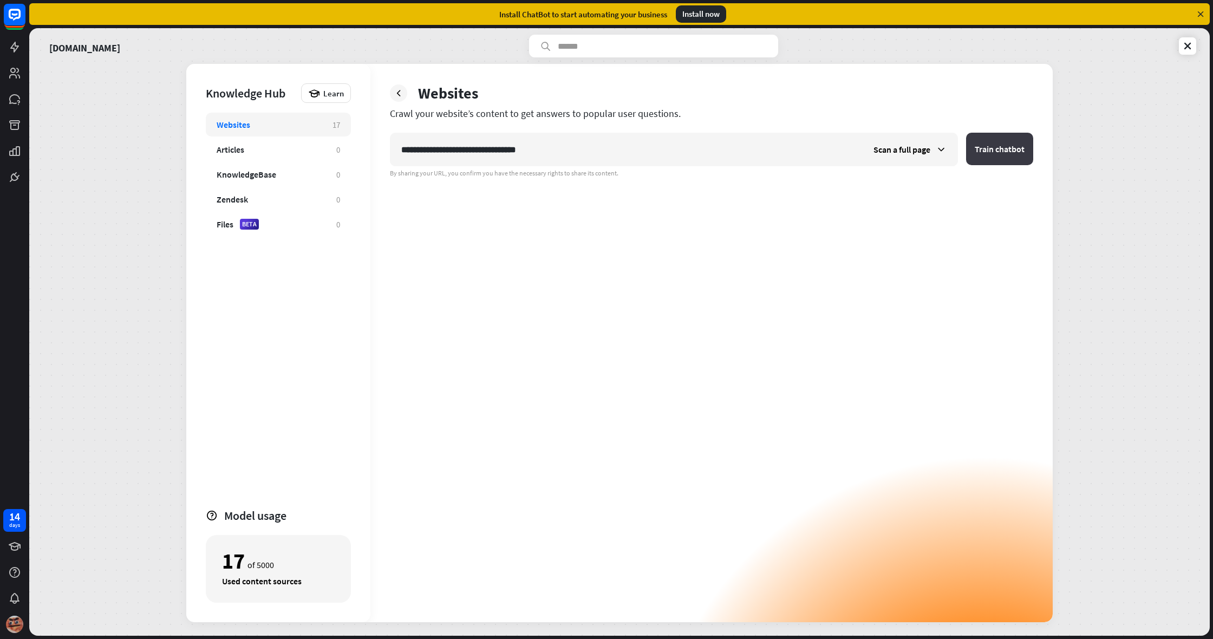
type input "**********"
click at [988, 153] on button "Train chatbot" at bounding box center [999, 149] width 67 height 32
click at [925, 147] on span "Scan a full page" at bounding box center [902, 149] width 57 height 11
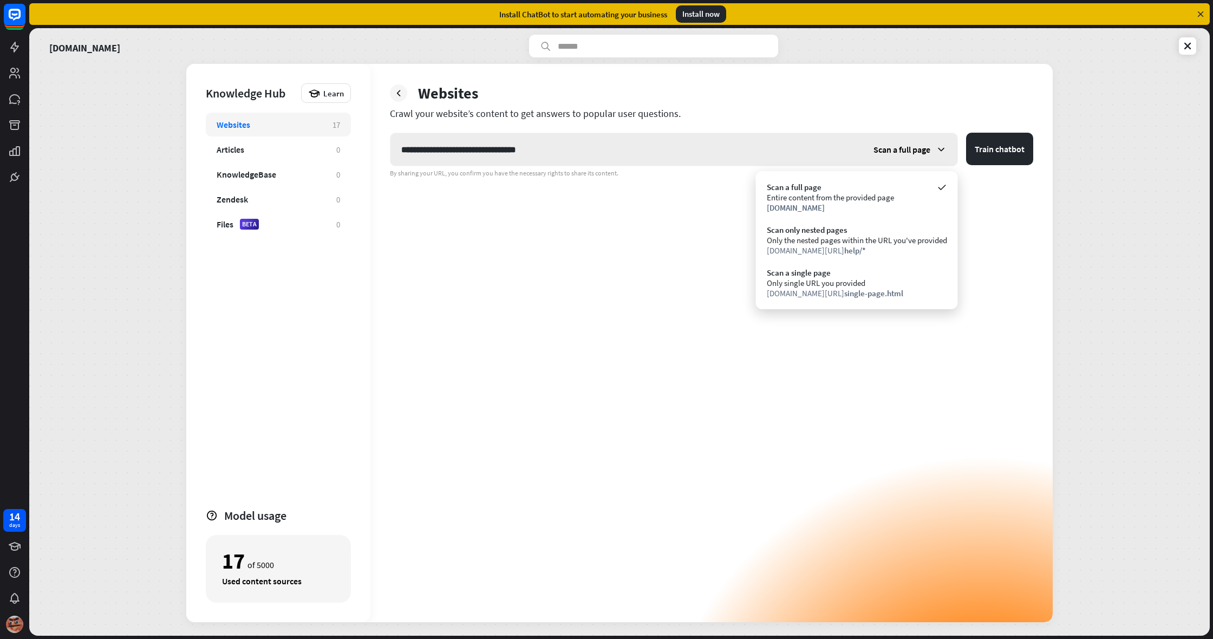
click at [922, 150] on span "Scan a full page" at bounding box center [902, 149] width 57 height 11
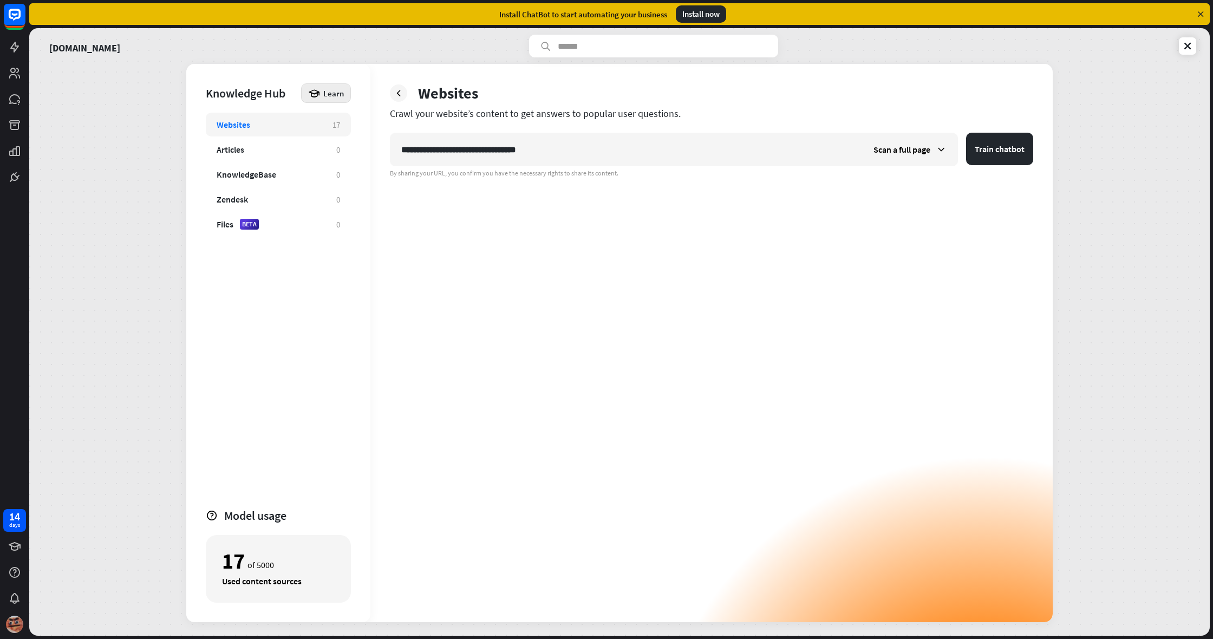
click at [321, 95] on div "Learn" at bounding box center [326, 92] width 50 height 19
click at [97, 47] on link "[DOMAIN_NAME]" at bounding box center [84, 46] width 71 height 23
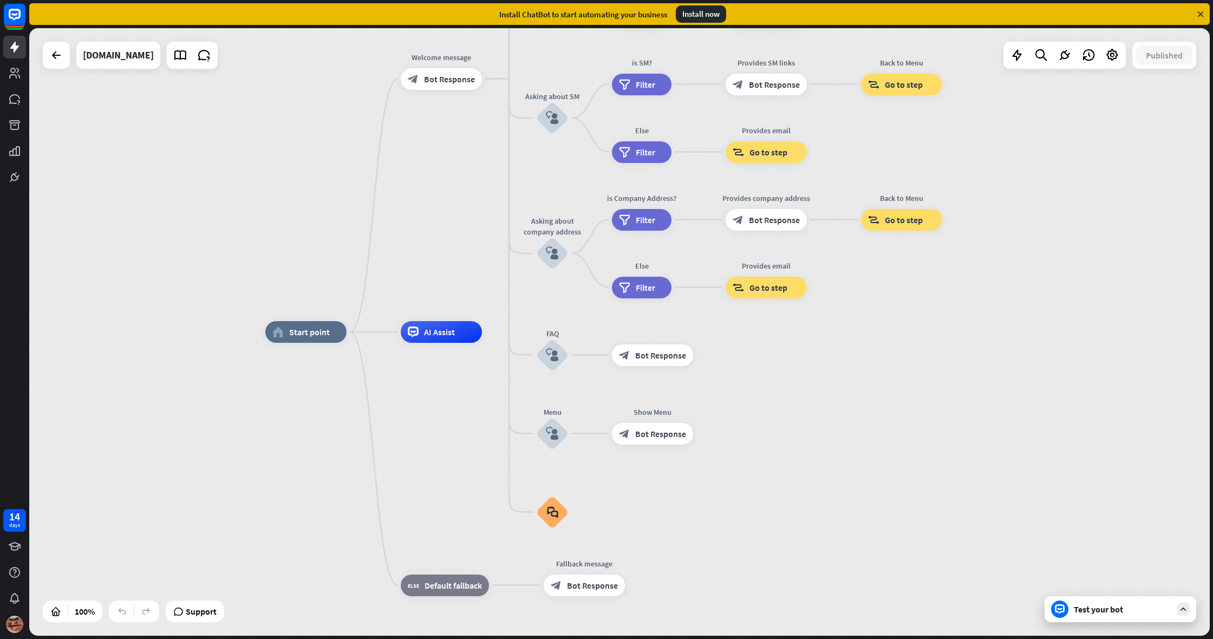
click at [1083, 612] on div "Test your bot" at bounding box center [1122, 609] width 97 height 11
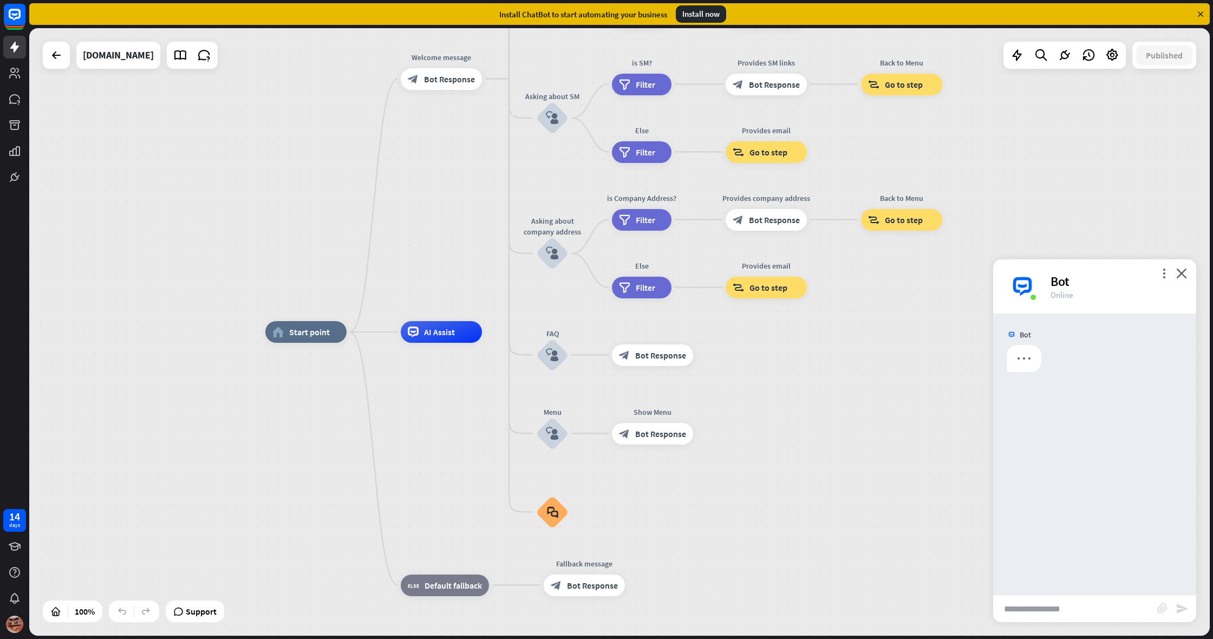
click at [1072, 607] on input "text" at bounding box center [1075, 608] width 164 height 27
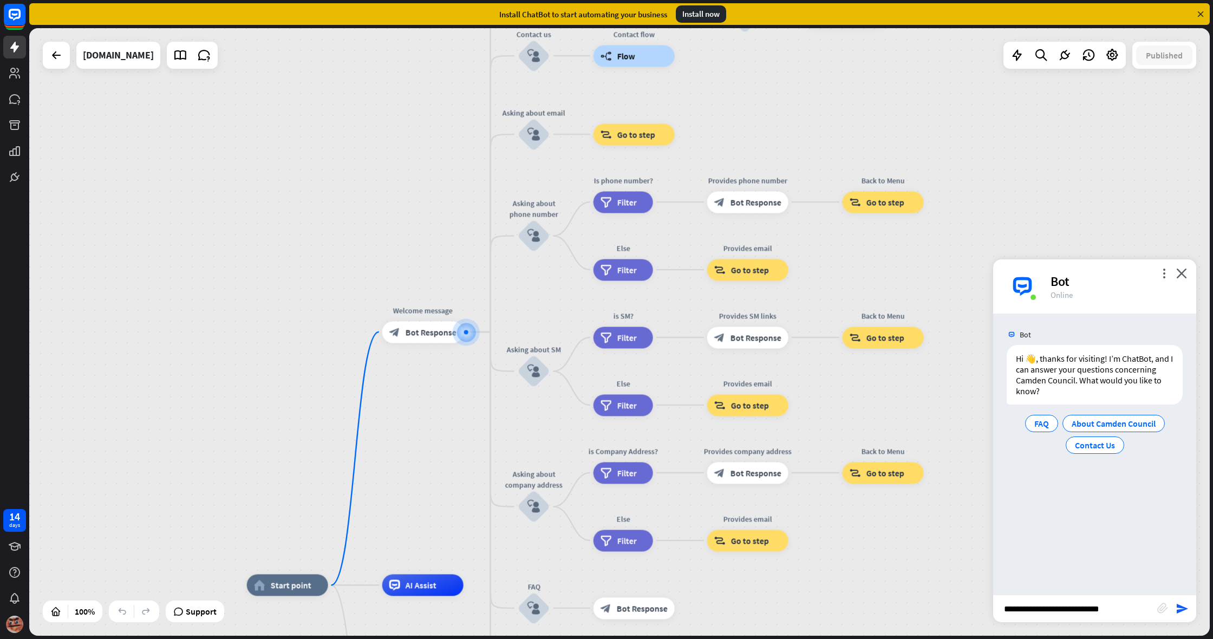
type input "**********"
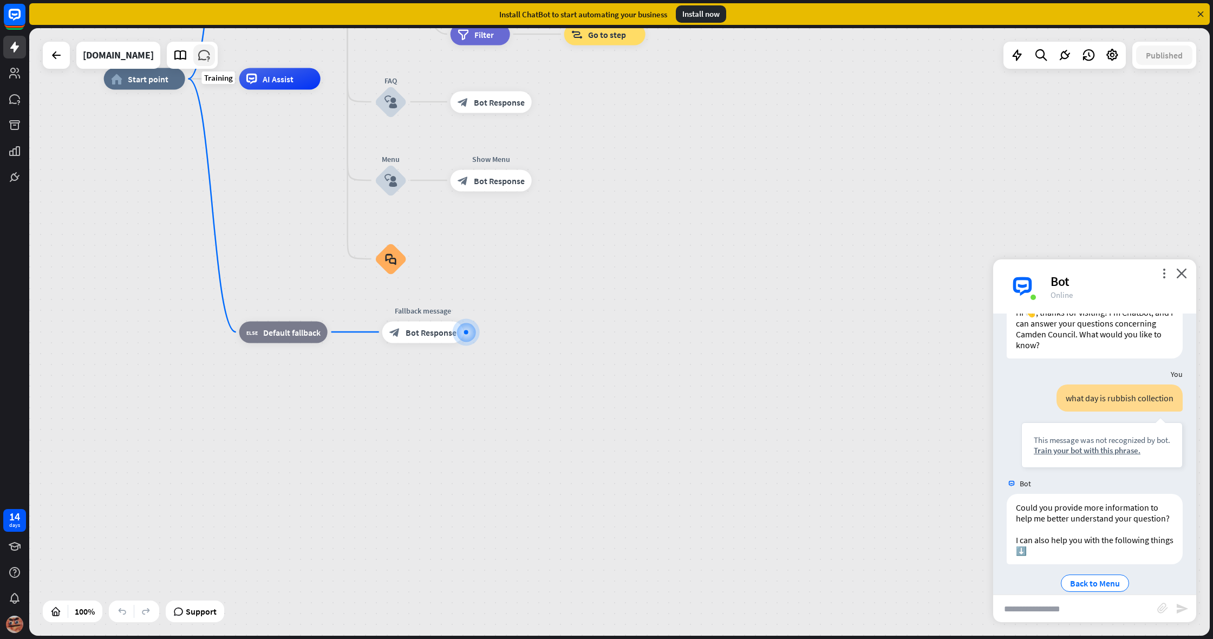
scroll to position [62, 0]
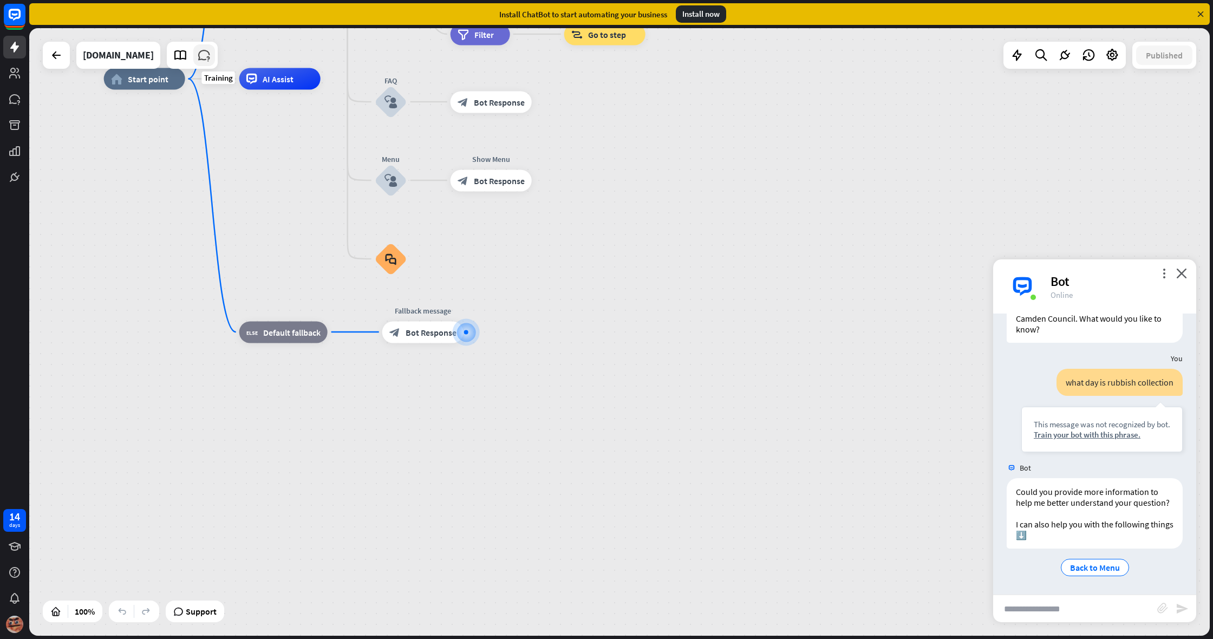
click at [211, 54] on icon at bounding box center [204, 55] width 14 height 14
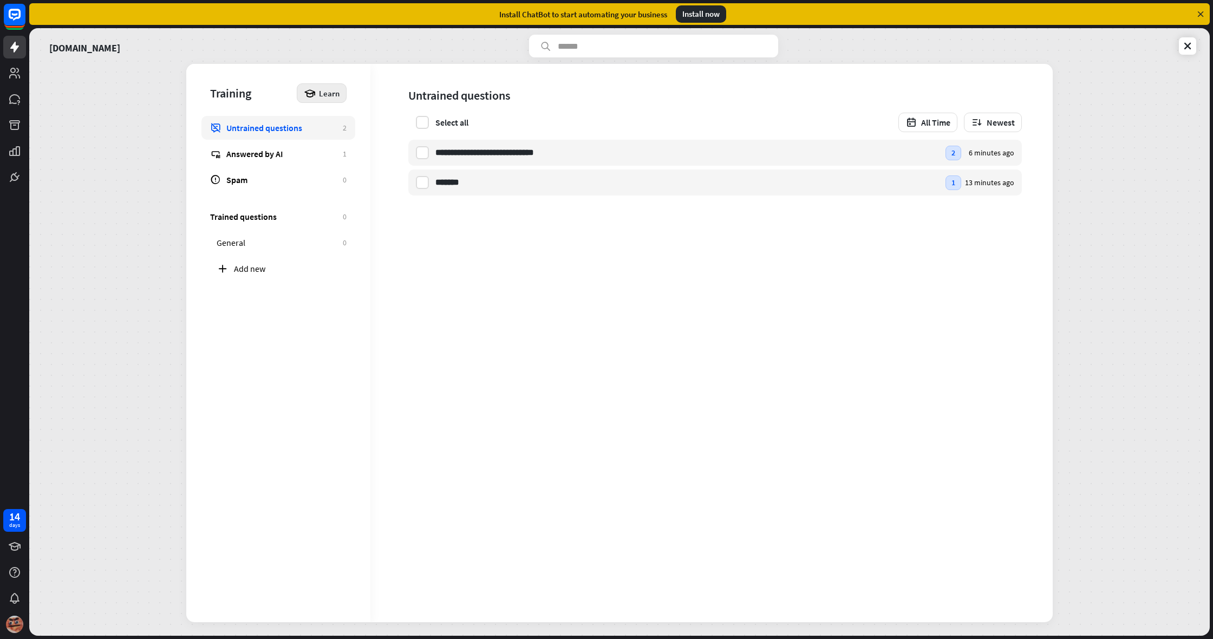
click at [337, 90] on span "Learn" at bounding box center [329, 93] width 21 height 10
click at [360, 123] on div "Get started with Training" at bounding box center [356, 123] width 99 height 21
click at [814, 191] on div "close" at bounding box center [606, 319] width 1213 height 639
click at [227, 159] on div "Answered by AI" at bounding box center [281, 153] width 111 height 11
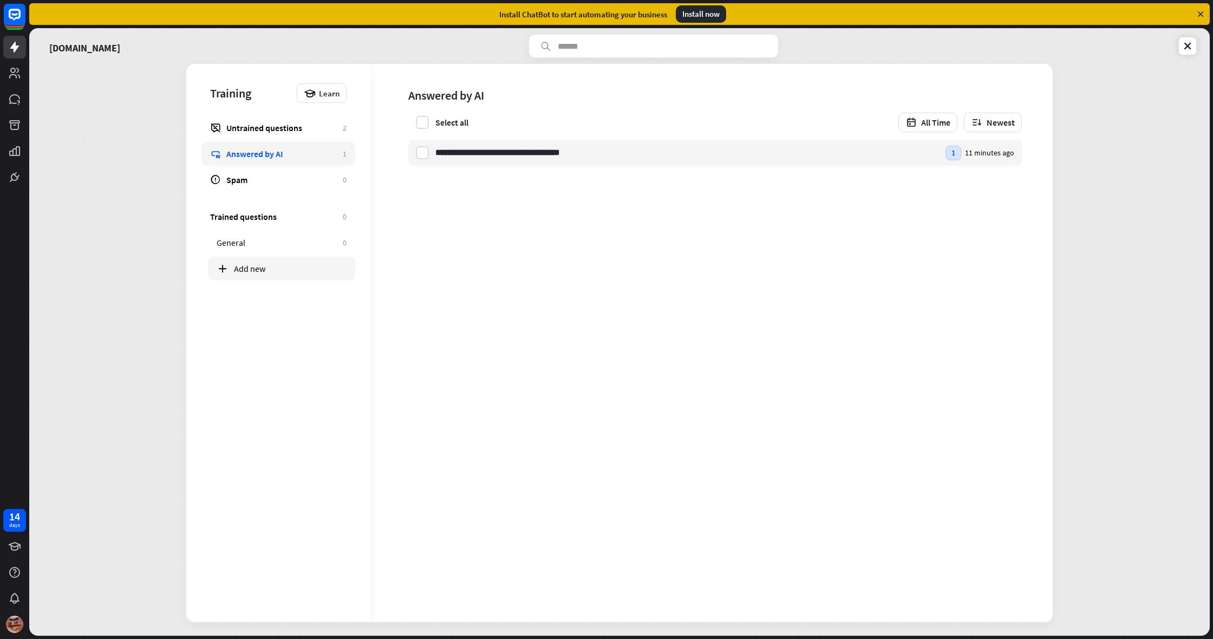
click at [298, 268] on div "Add new" at bounding box center [290, 268] width 113 height 11
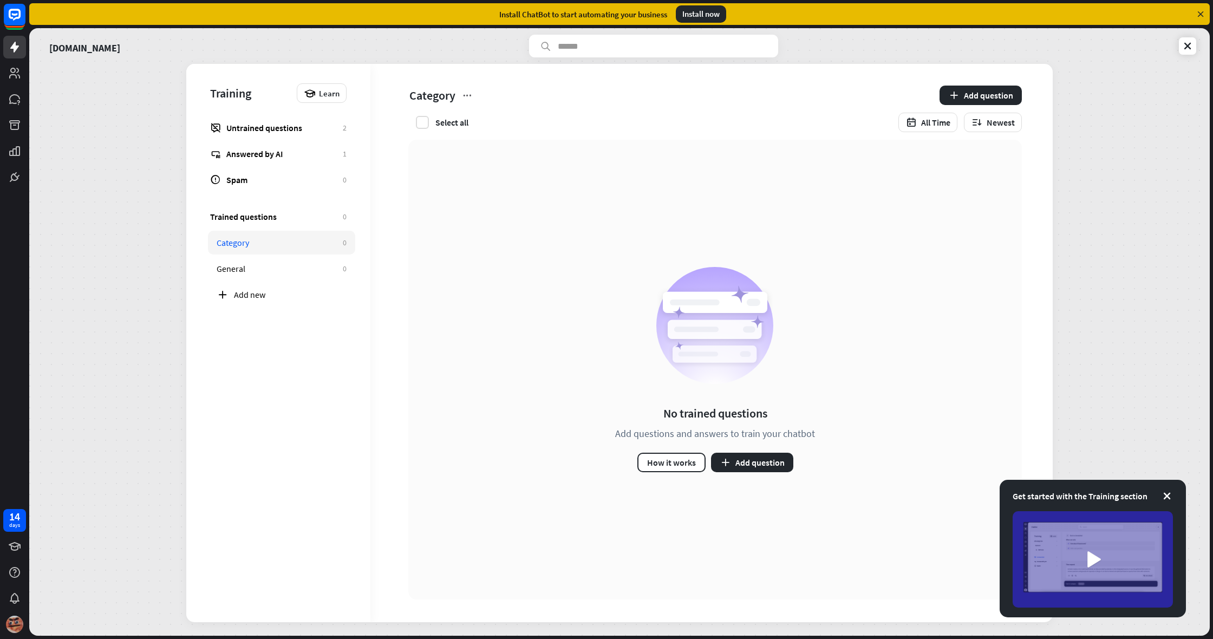
click at [1174, 495] on div "Get started with the Training section" at bounding box center [1093, 549] width 186 height 138
click at [1166, 495] on icon at bounding box center [1167, 496] width 11 height 11
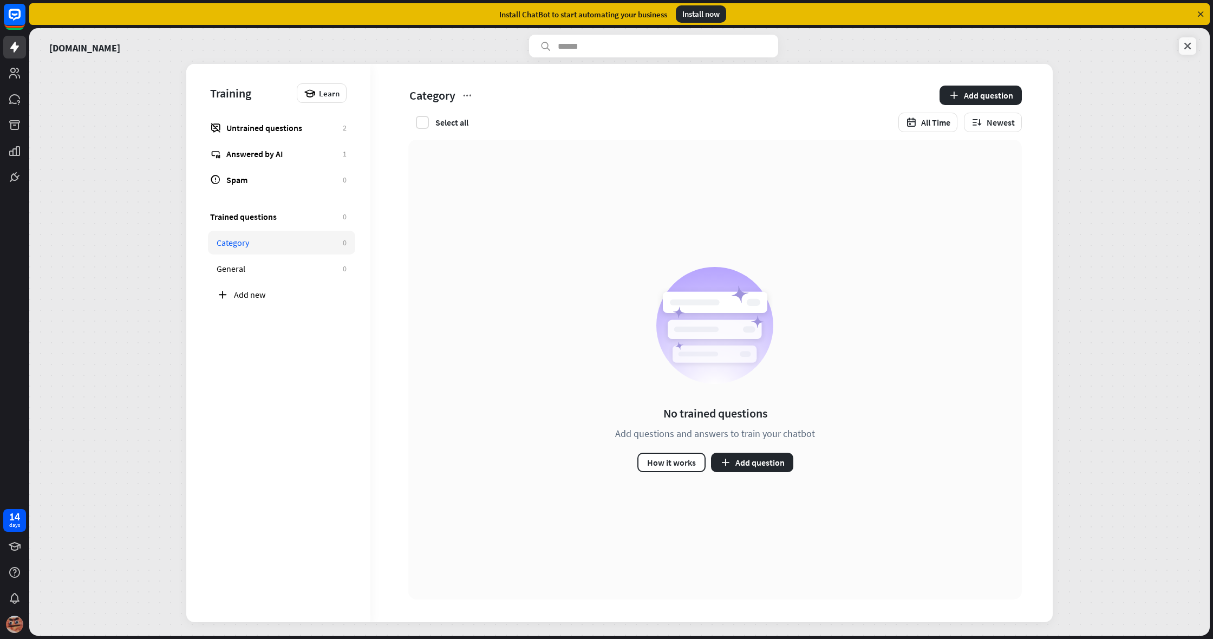
click at [1189, 39] on link at bounding box center [1187, 45] width 17 height 17
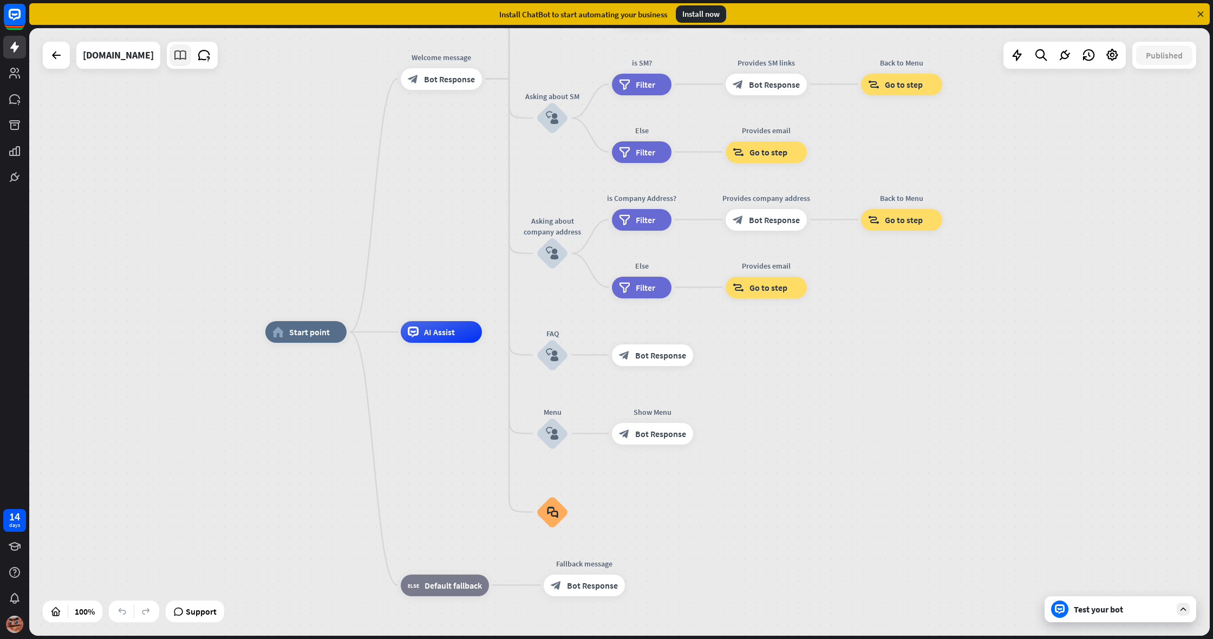
click at [187, 60] on icon at bounding box center [180, 55] width 14 height 14
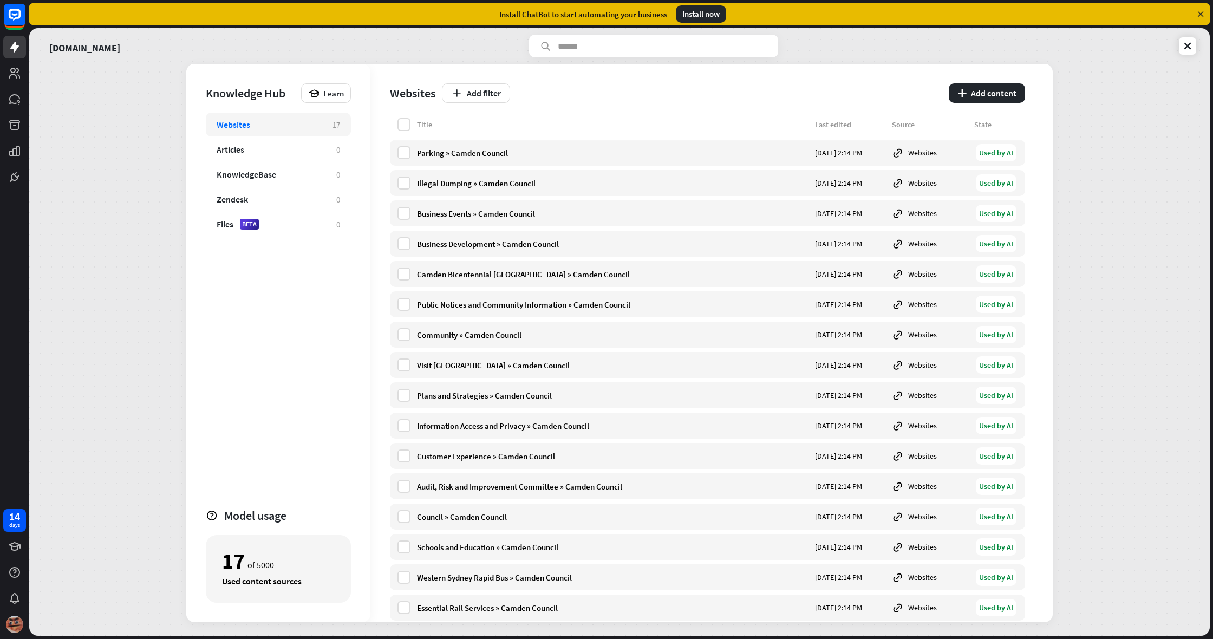
click at [994, 103] on div "Websites Add filter plus Add content" at bounding box center [707, 91] width 635 height 54
click at [994, 100] on button "plus Add content" at bounding box center [987, 92] width 76 height 19
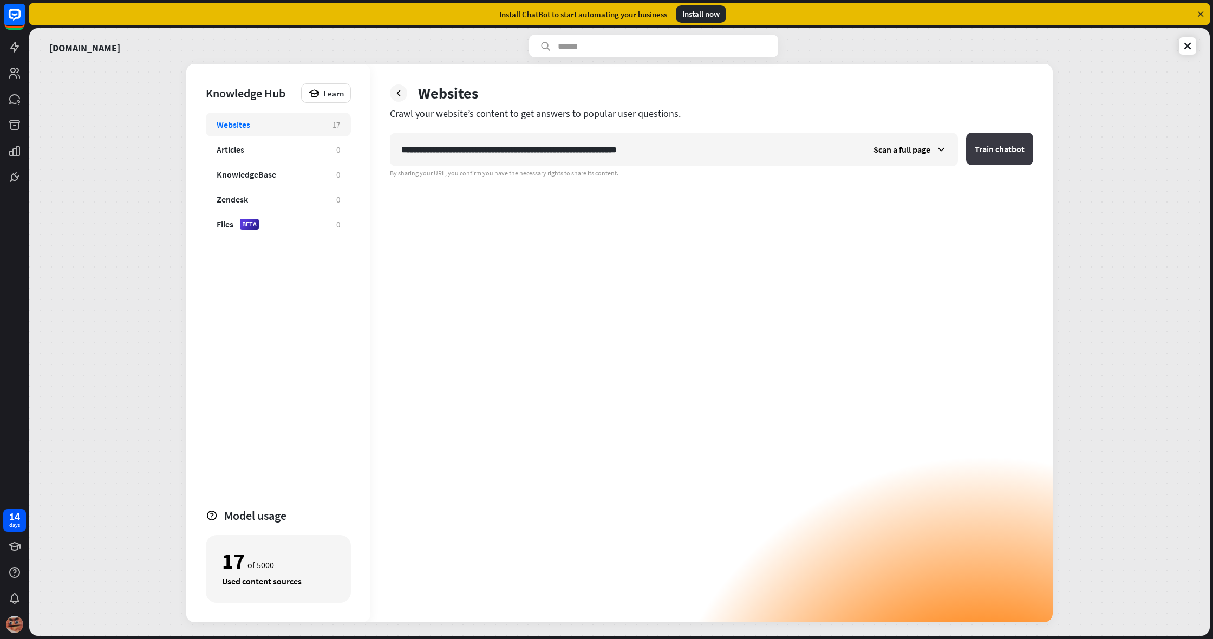
type input "**********"
click at [969, 157] on button "Train chatbot" at bounding box center [999, 149] width 67 height 32
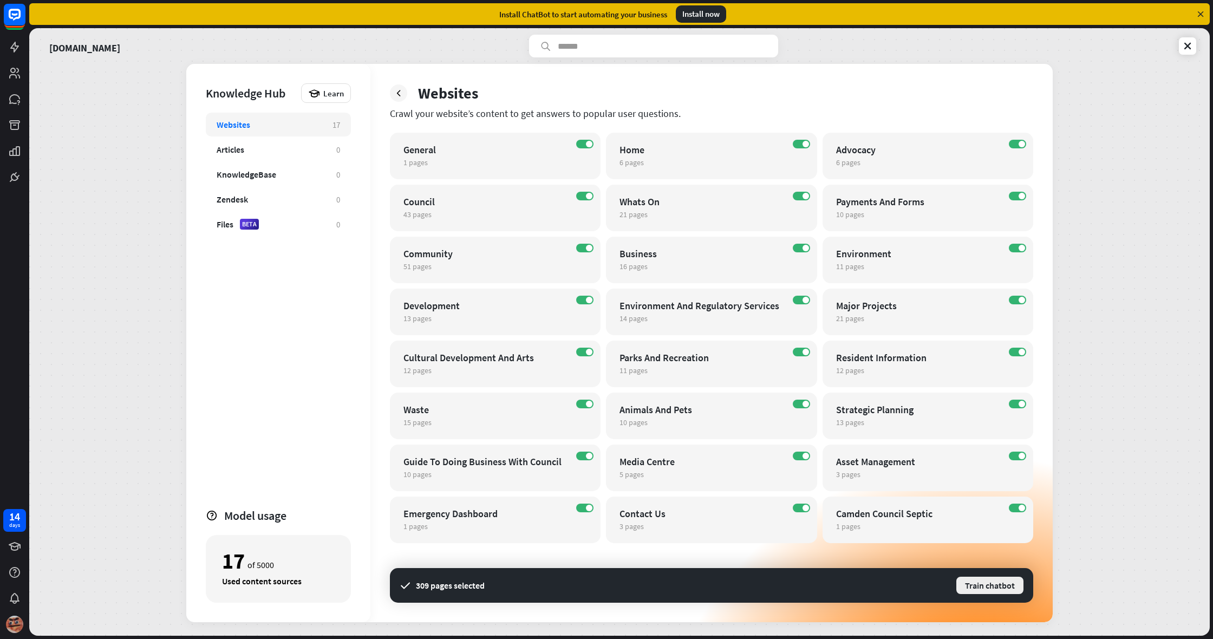
click at [971, 586] on button "Train chatbot" at bounding box center [989, 585] width 69 height 19
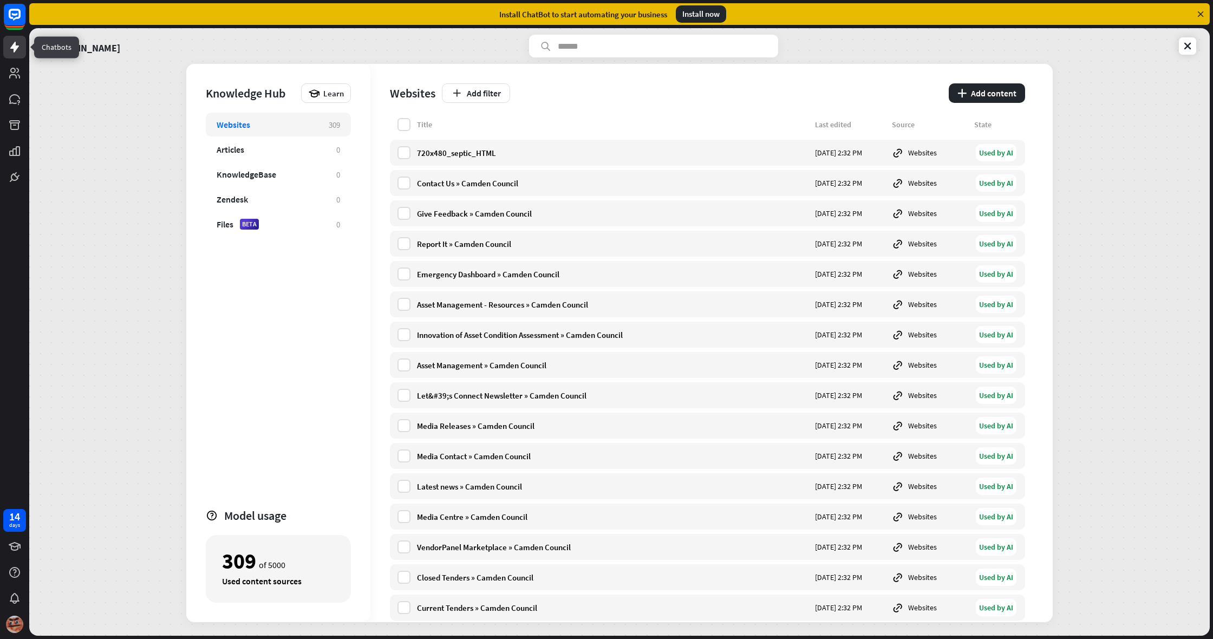
click at [22, 52] on link at bounding box center [14, 47] width 23 height 23
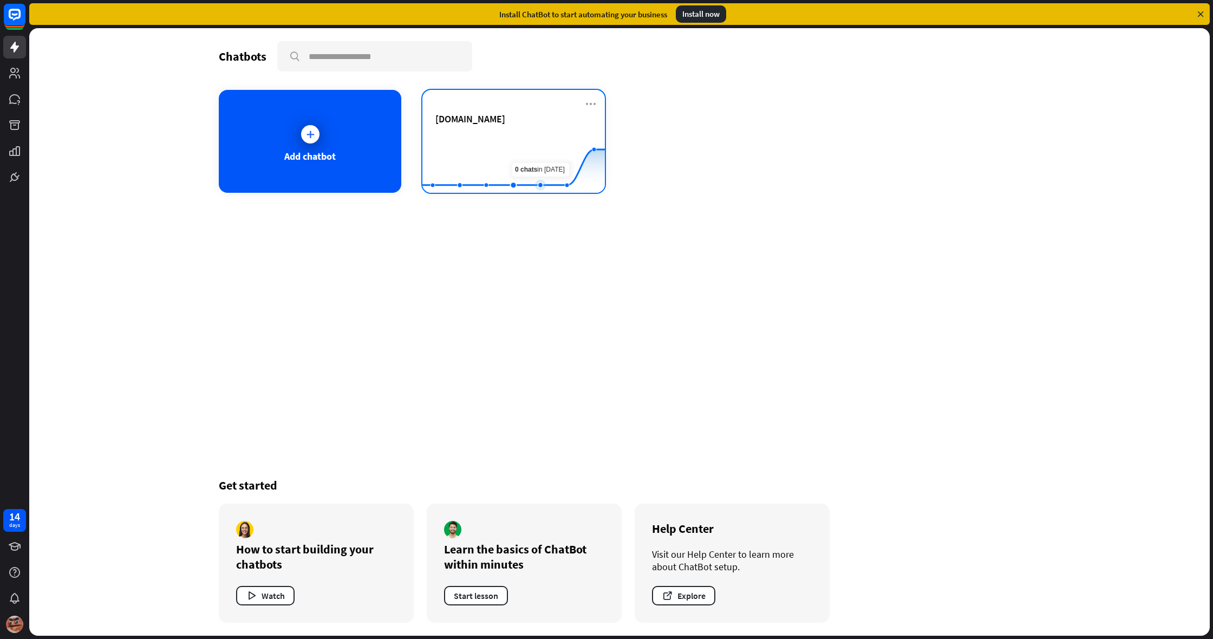
click at [531, 168] on rect at bounding box center [513, 166] width 183 height 68
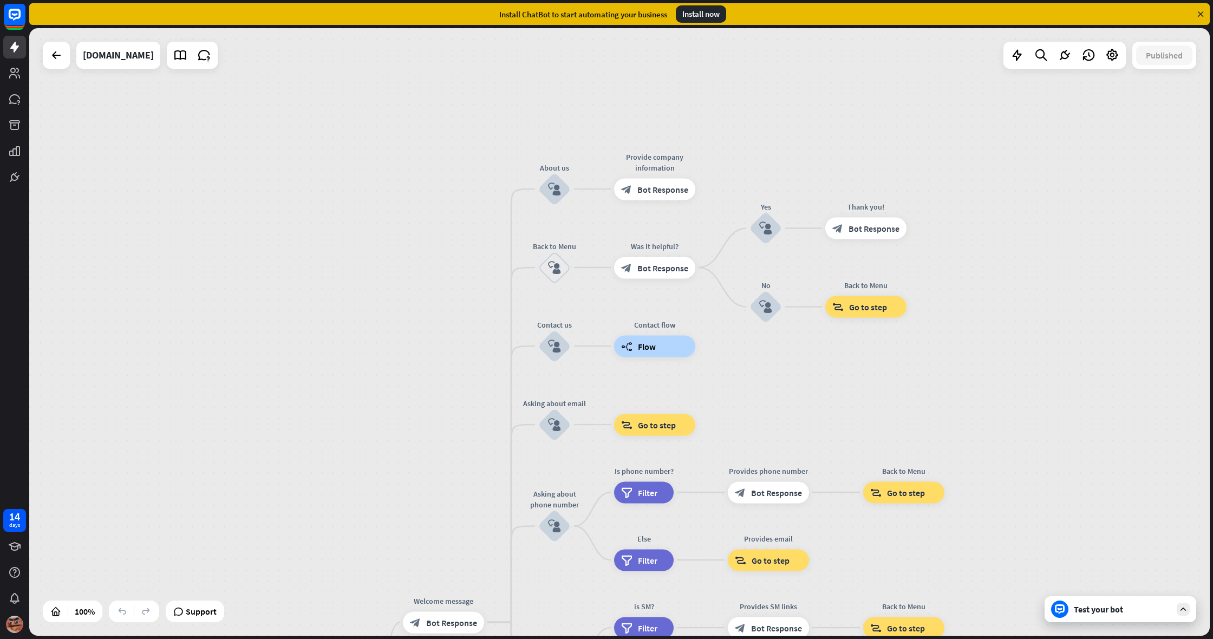
click at [1153, 618] on div "Test your bot" at bounding box center [1121, 609] width 152 height 26
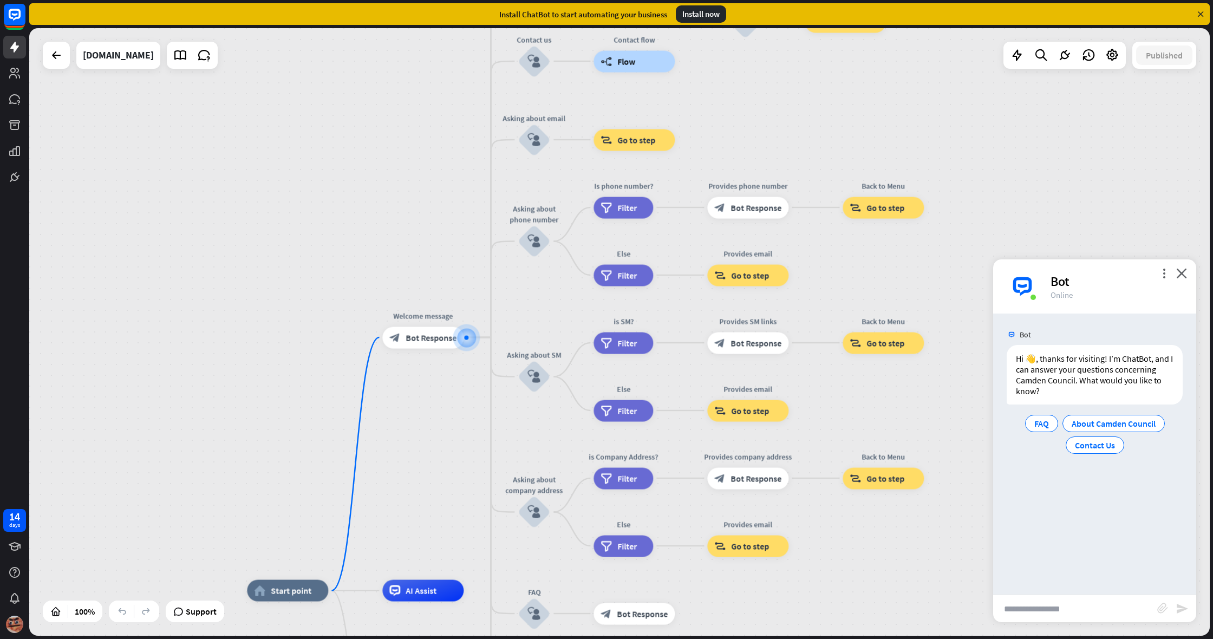
click at [1108, 612] on input "text" at bounding box center [1075, 608] width 164 height 27
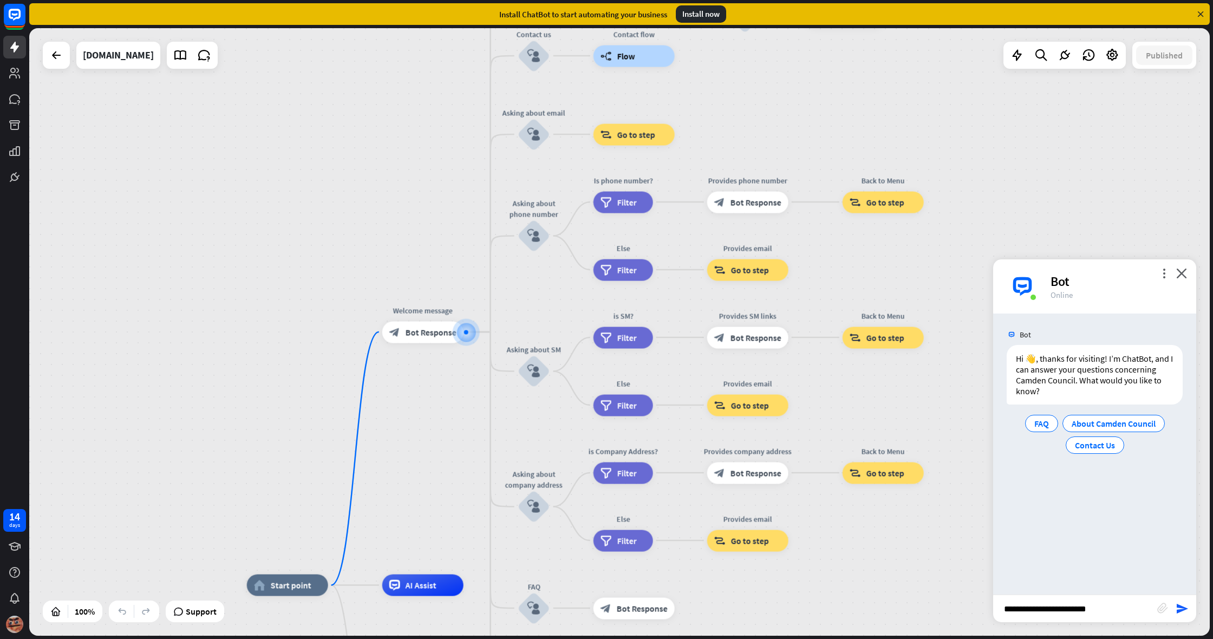
type input "**********"
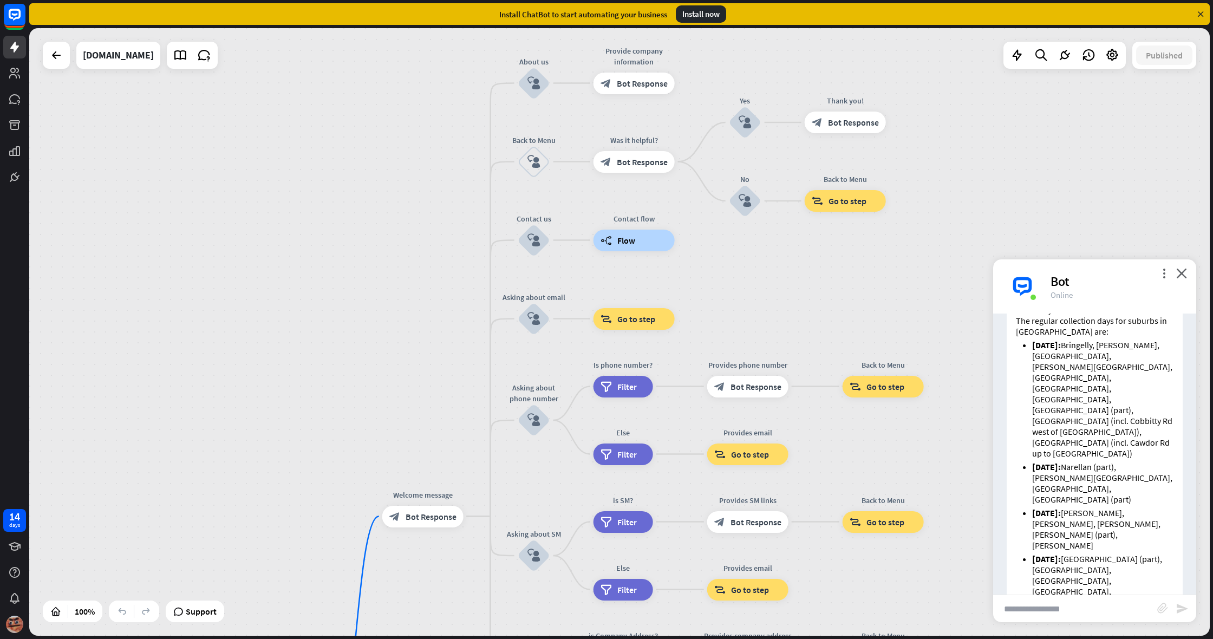
scroll to position [230, 0]
